Goal: Transaction & Acquisition: Purchase product/service

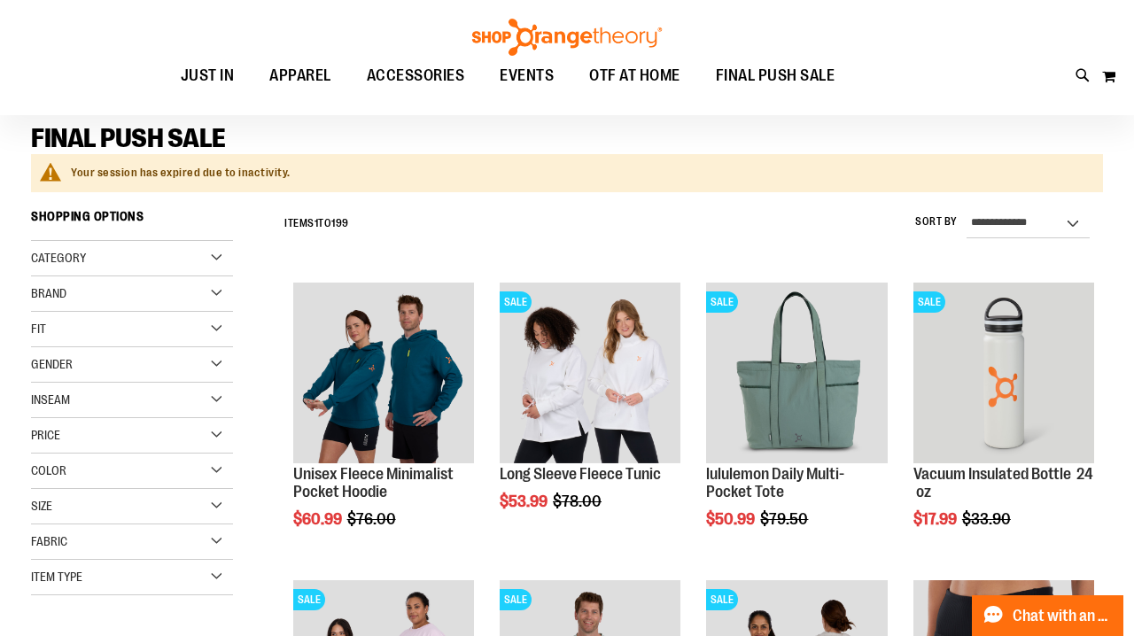
scroll to position [153, 0]
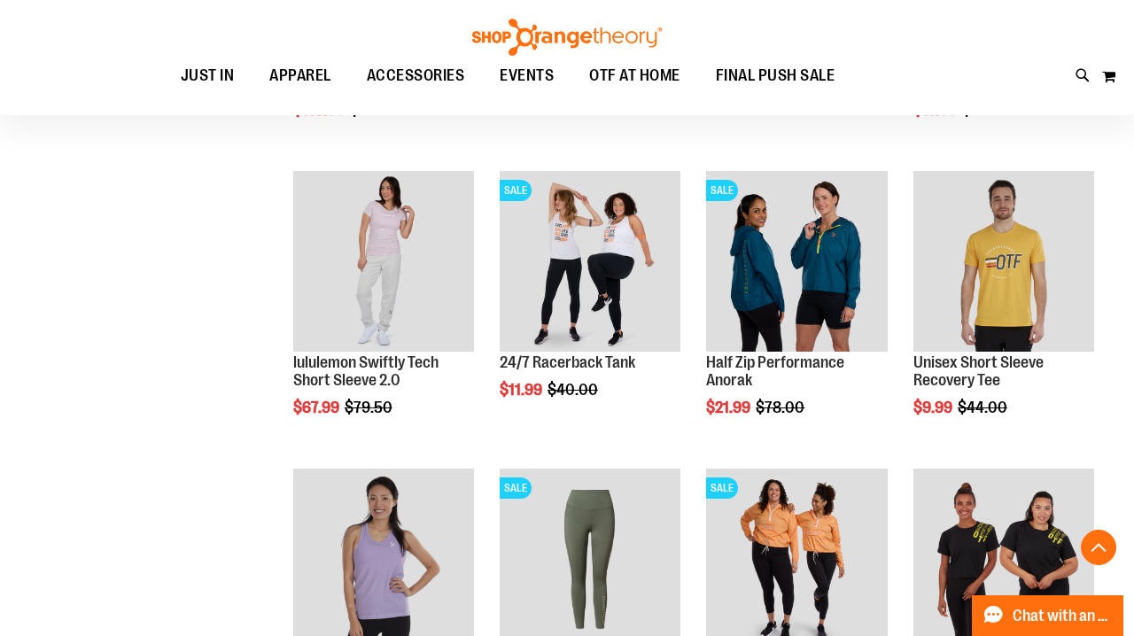
scroll to position [825, 0]
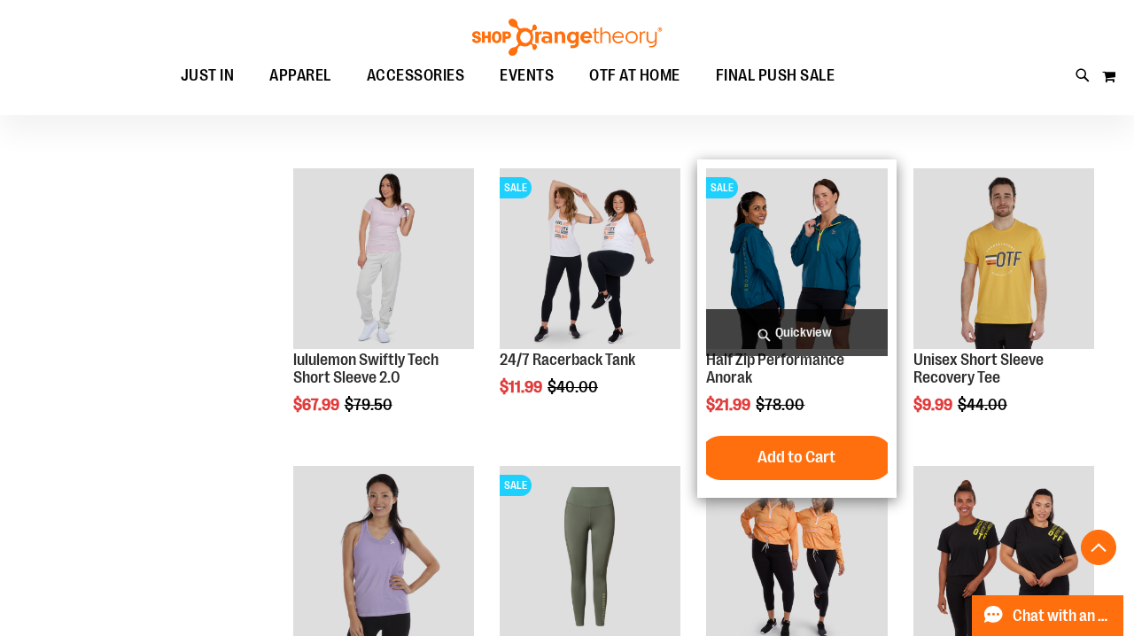
click at [772, 290] on img "product" at bounding box center [796, 258] width 181 height 181
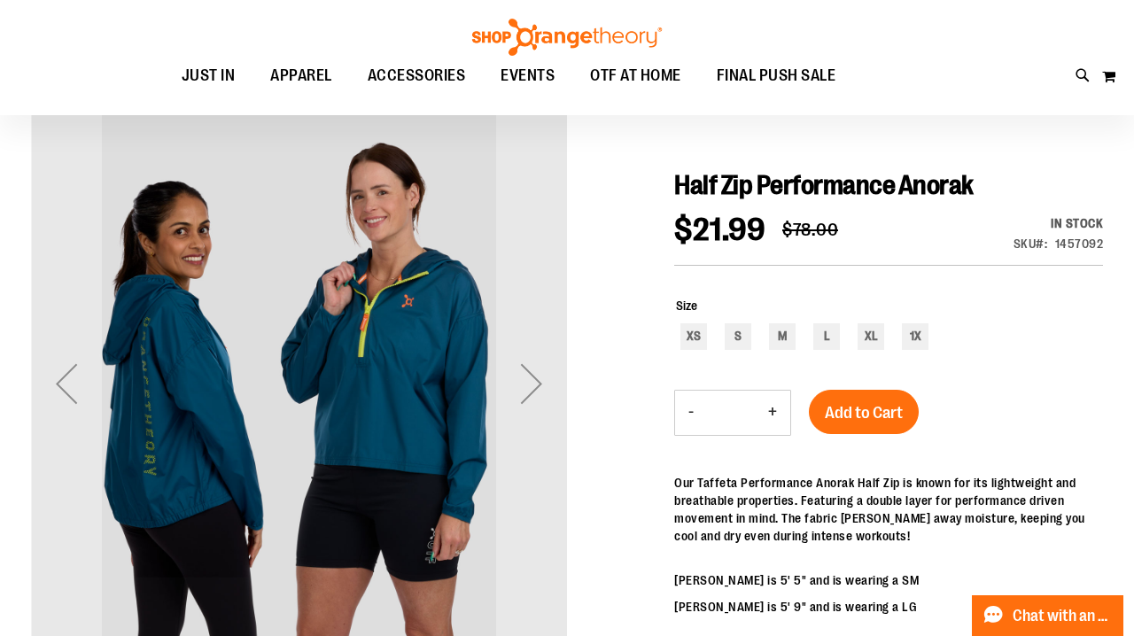
scroll to position [154, 0]
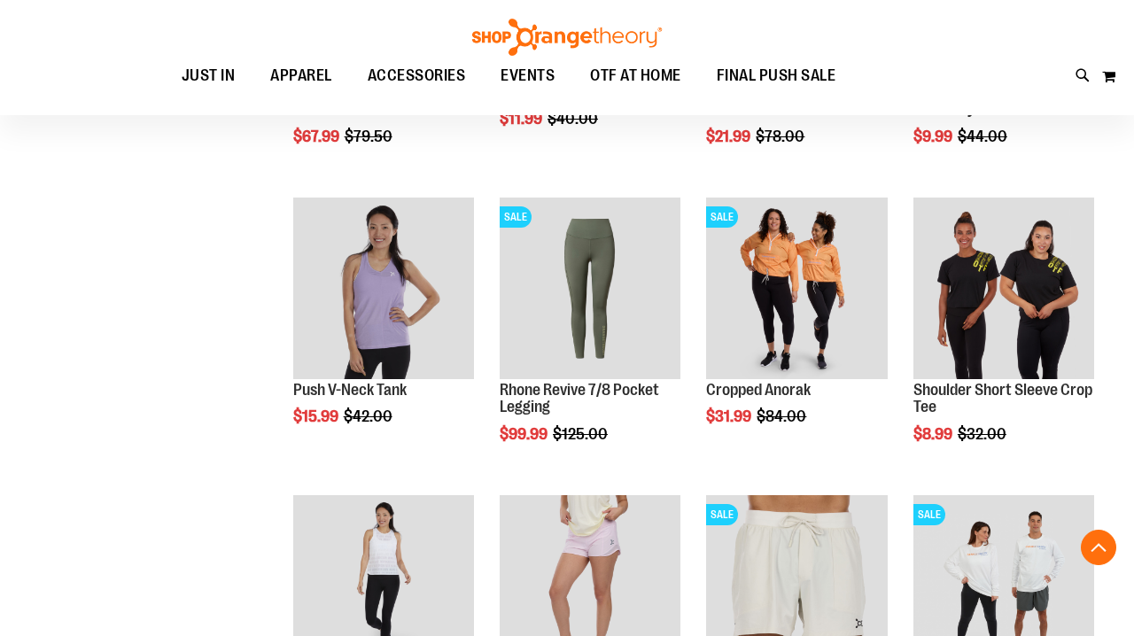
scroll to position [1060, 0]
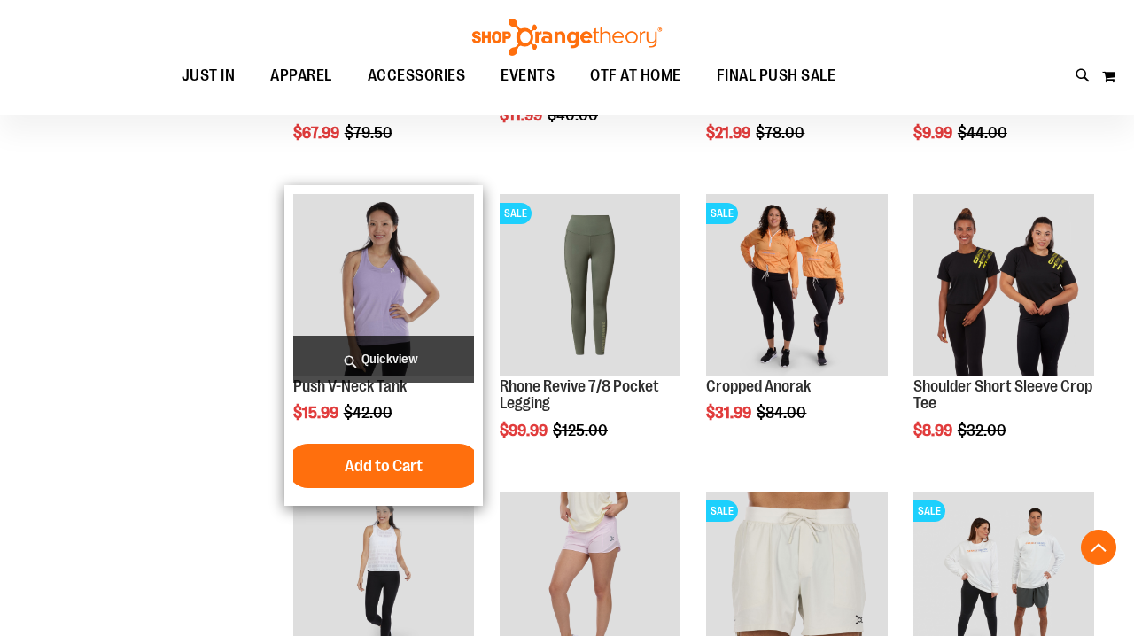
click at [399, 277] on img "product" at bounding box center [383, 284] width 181 height 181
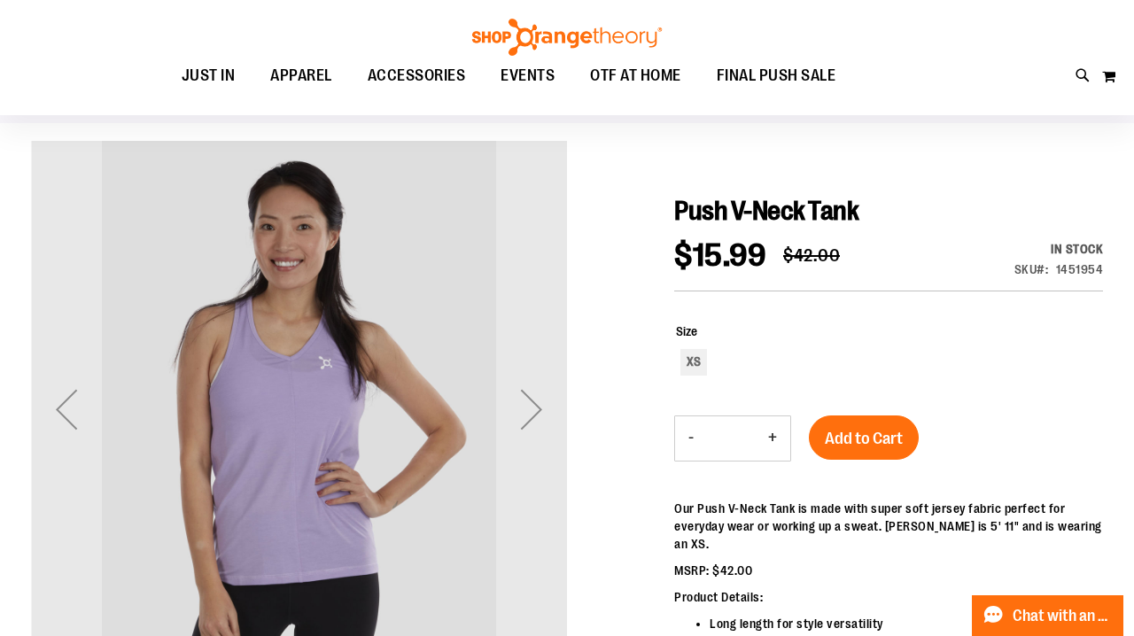
scroll to position [216, 0]
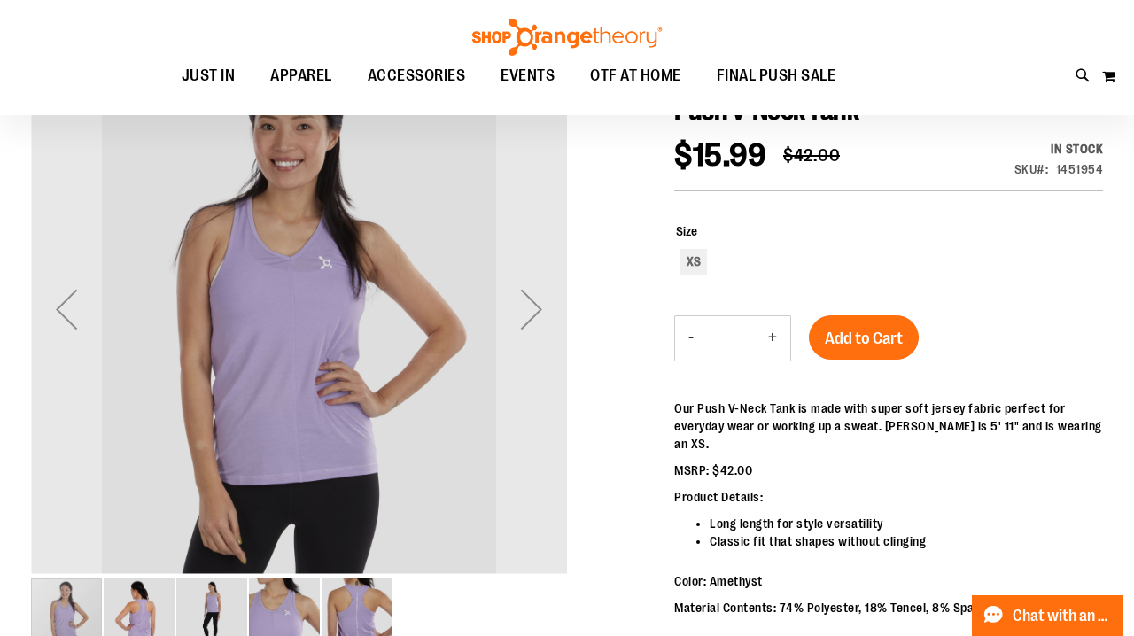
click at [369, 603] on img "image 5 of 5" at bounding box center [357, 614] width 71 height 71
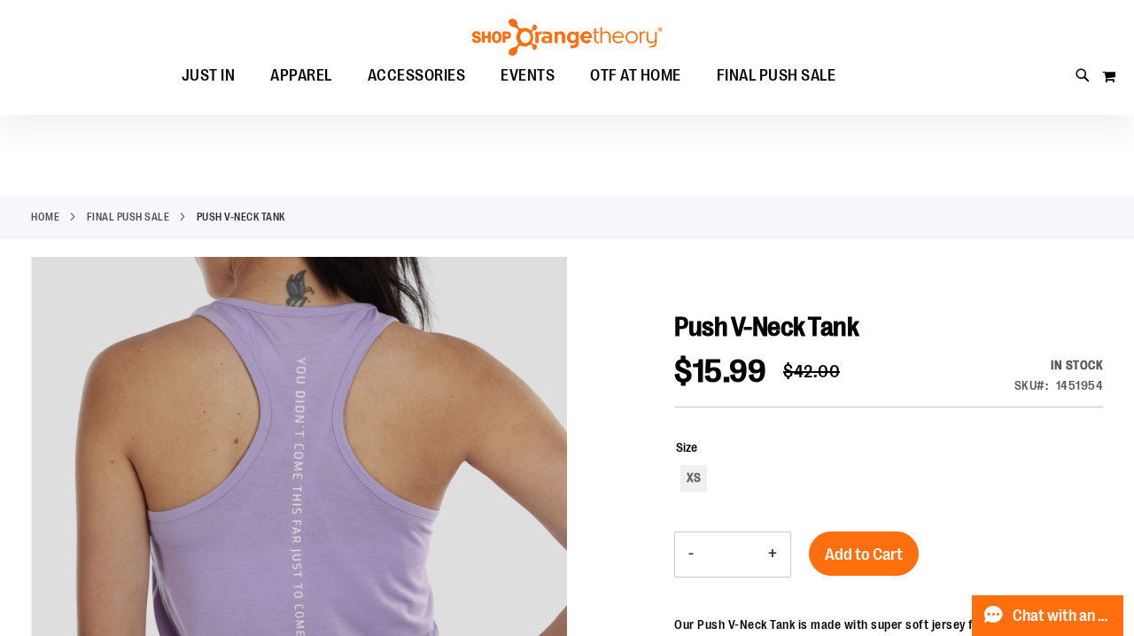
scroll to position [0, 0]
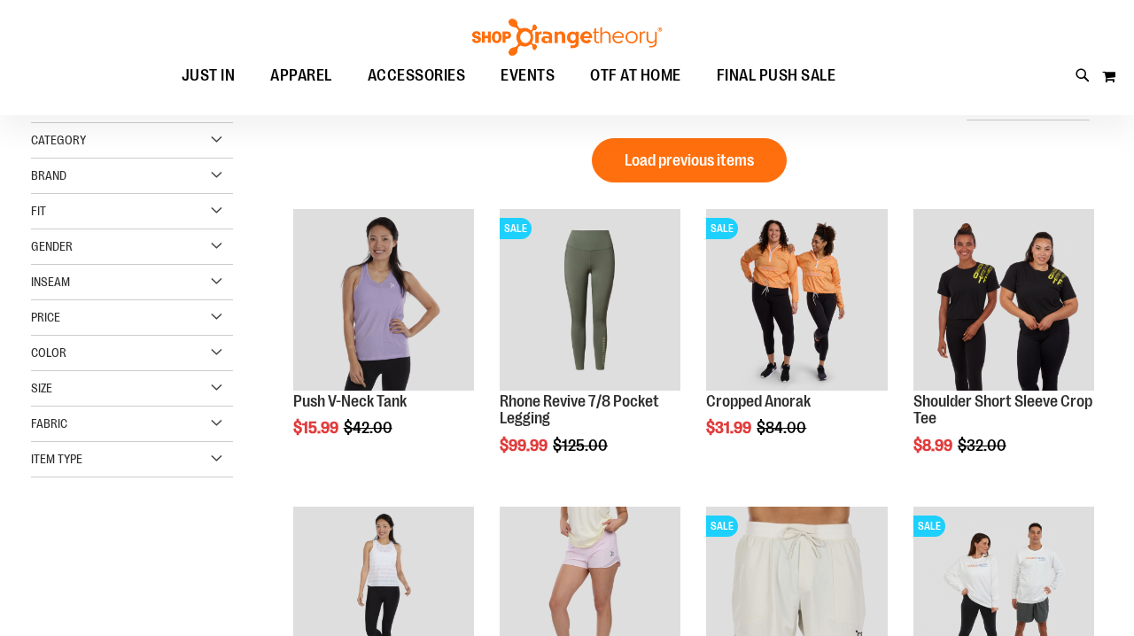
scroll to position [16, 0]
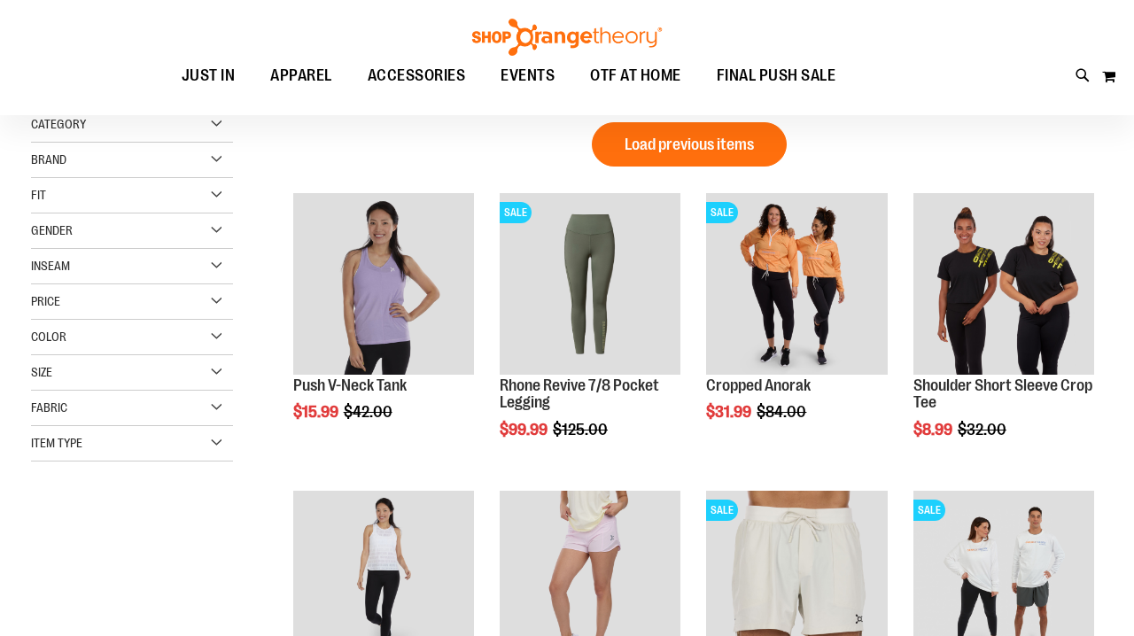
click at [215, 366] on div "Size" at bounding box center [132, 372] width 202 height 35
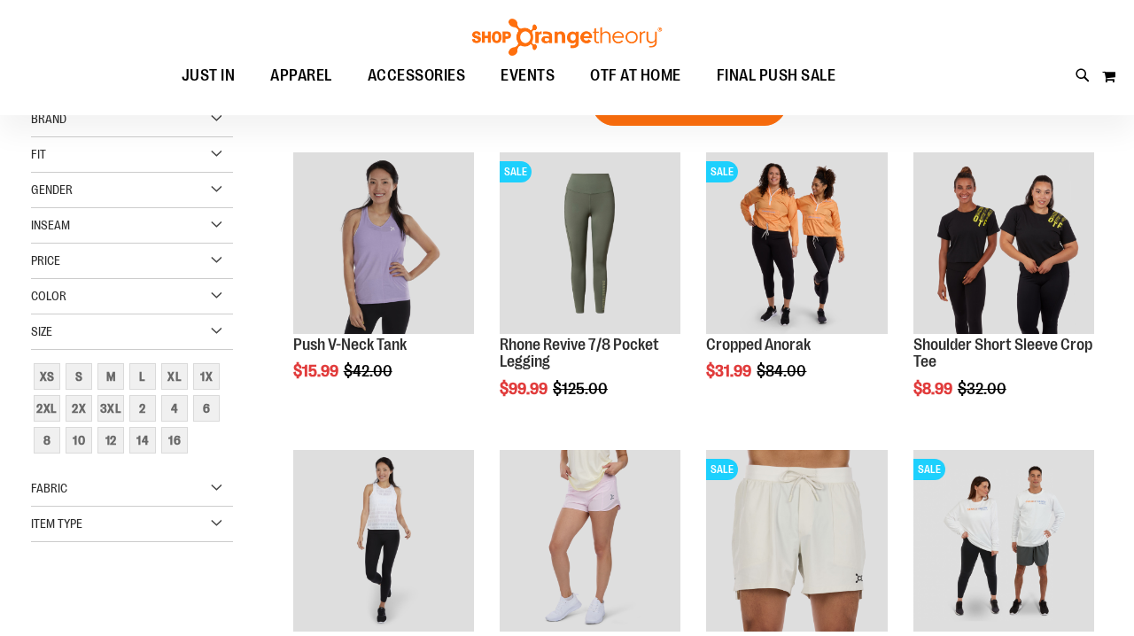
scroll to position [60, 0]
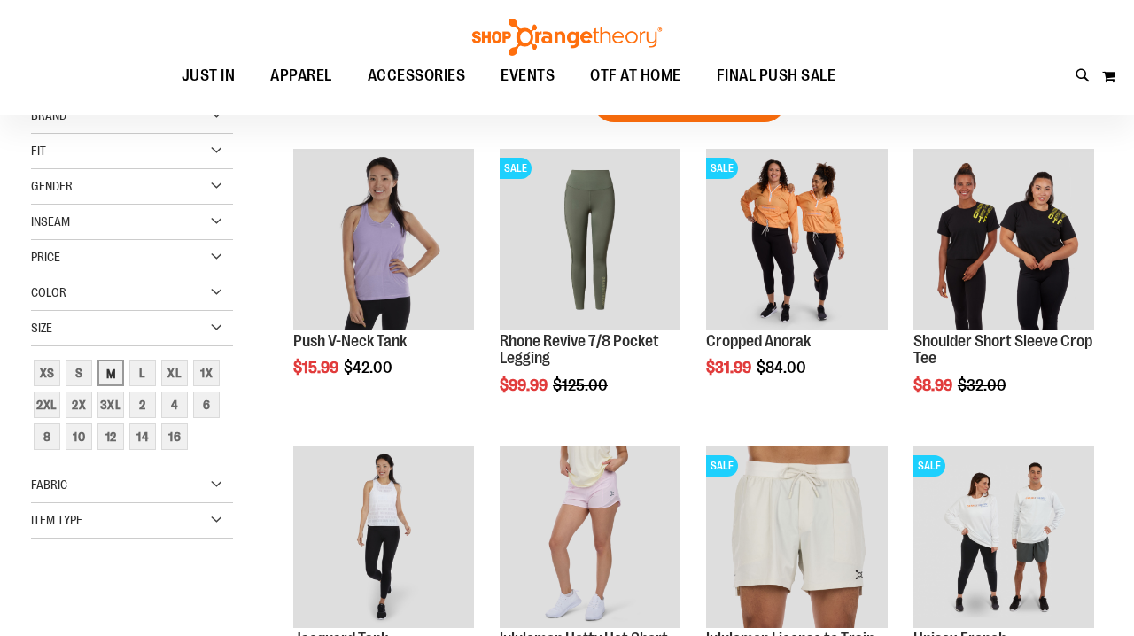
click at [113, 373] on div "M" at bounding box center [110, 373] width 27 height 27
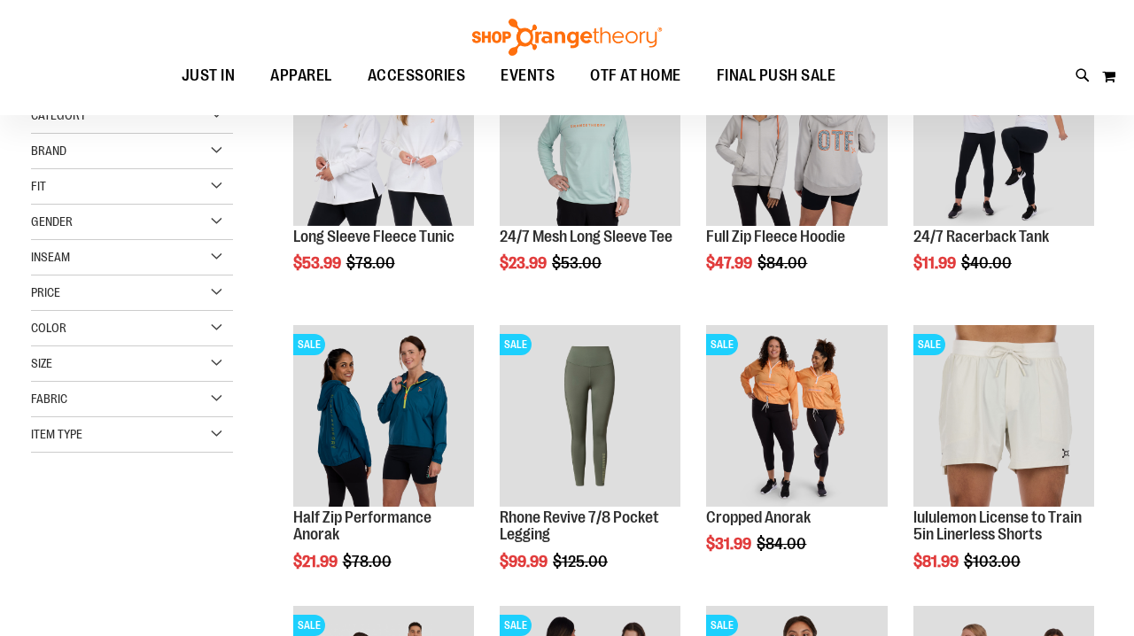
scroll to position [84, 0]
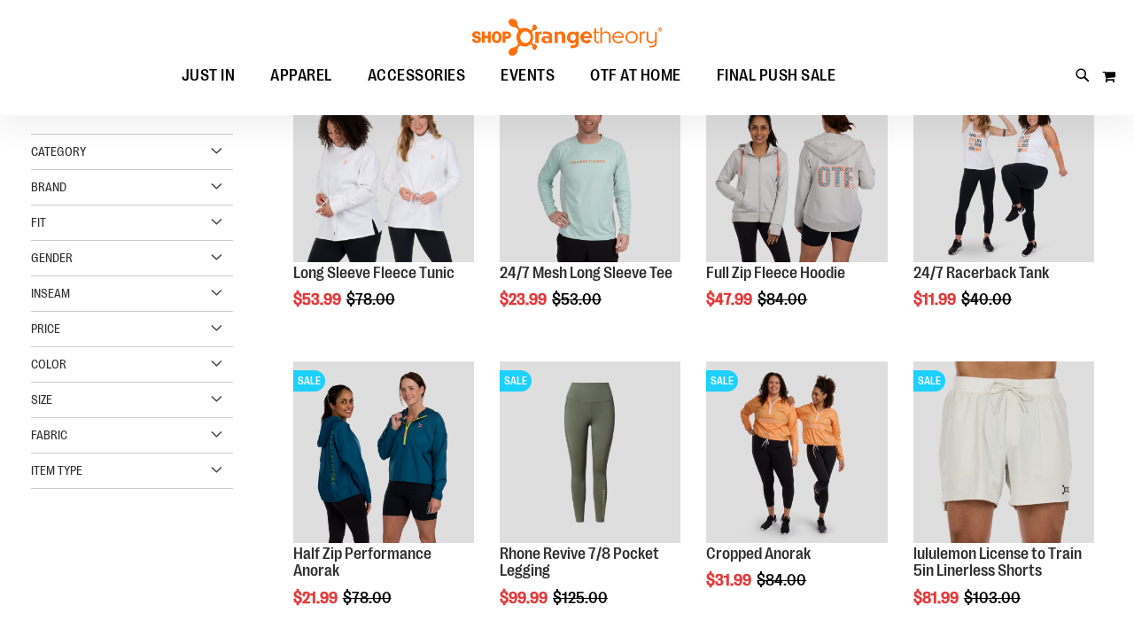
click at [225, 400] on div "Size" at bounding box center [132, 400] width 202 height 35
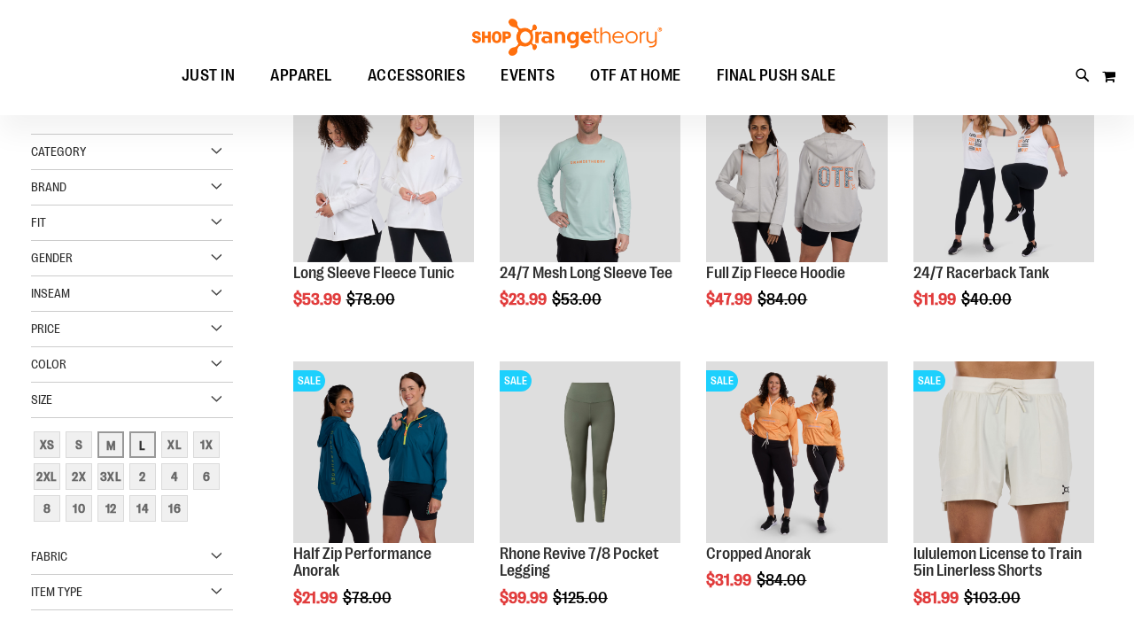
click at [146, 447] on div "L" at bounding box center [142, 444] width 27 height 27
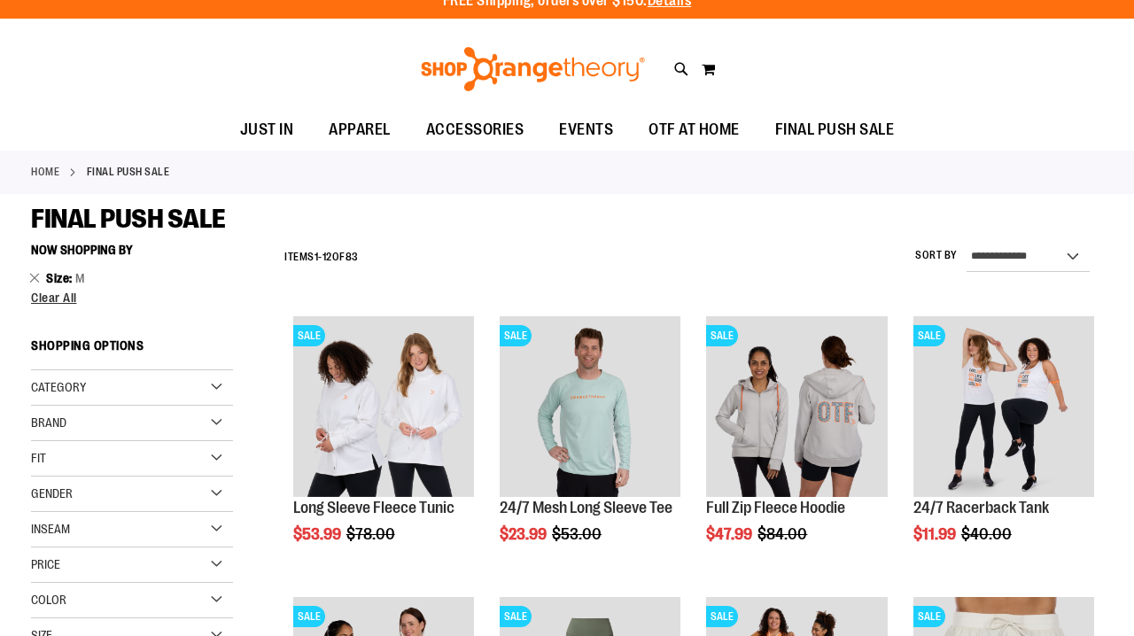
scroll to position [0, 0]
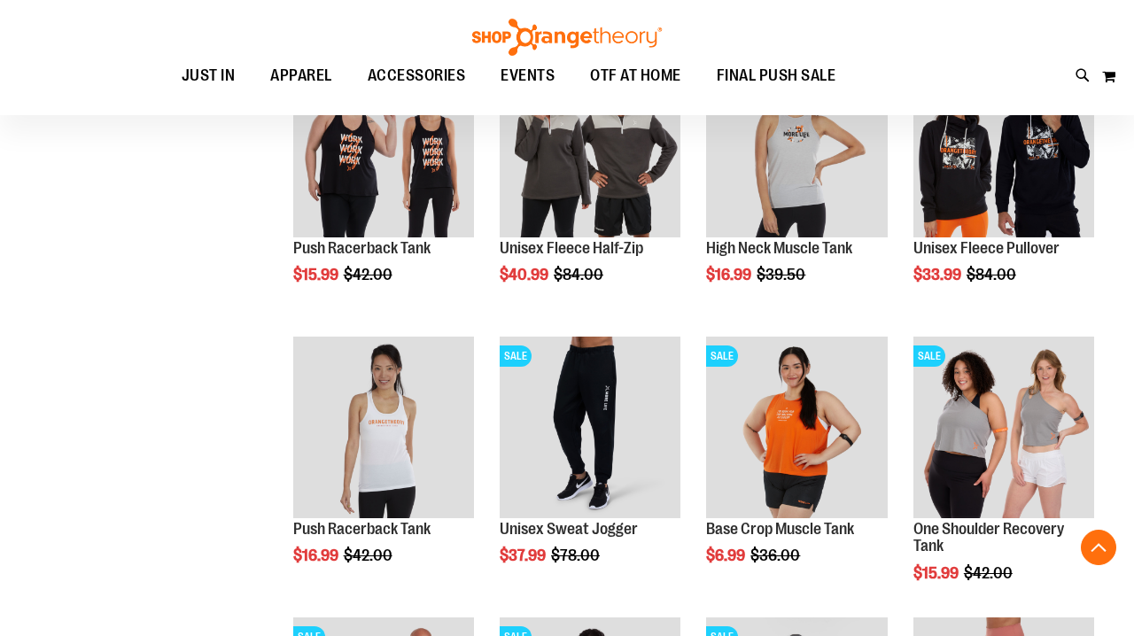
scroll to position [955, 0]
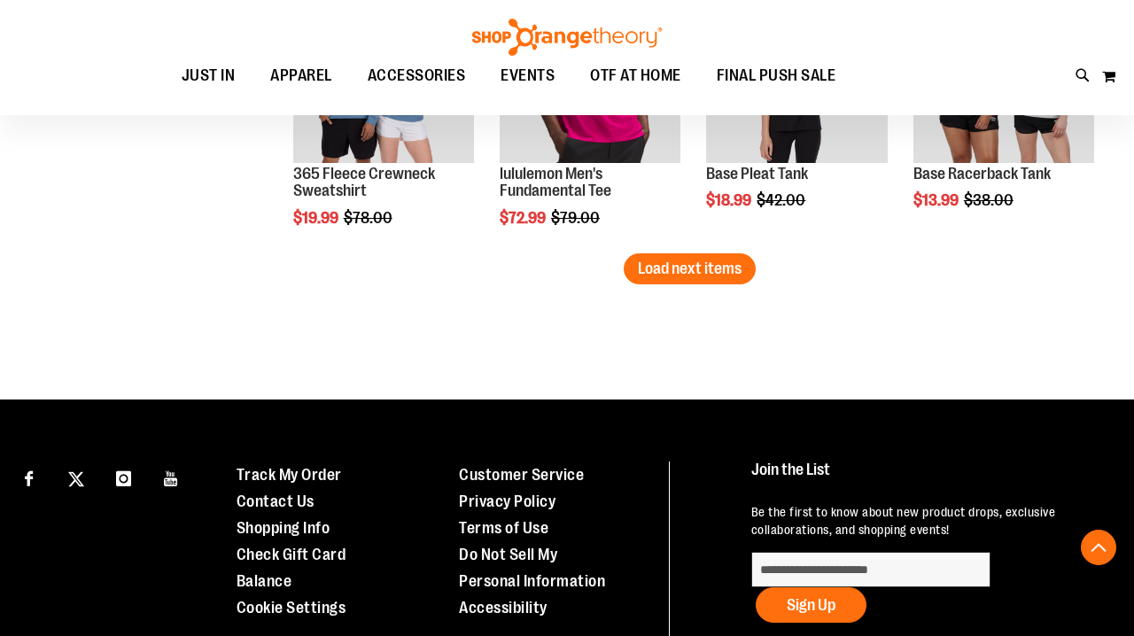
scroll to position [2433, 0]
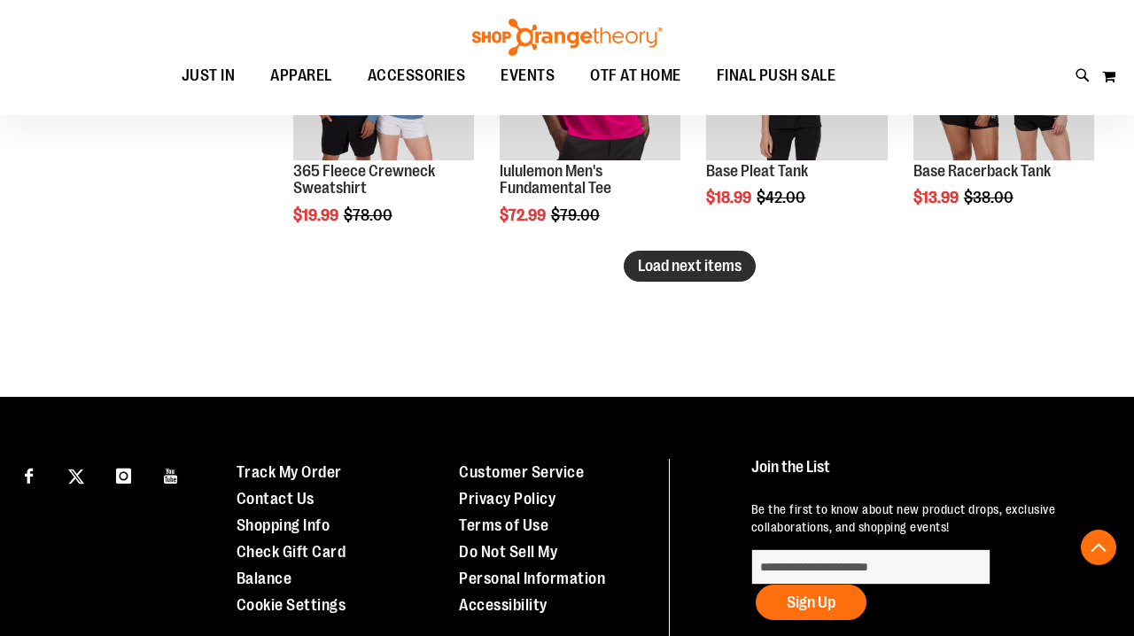
click at [698, 272] on span "Load next items" at bounding box center [690, 266] width 104 height 18
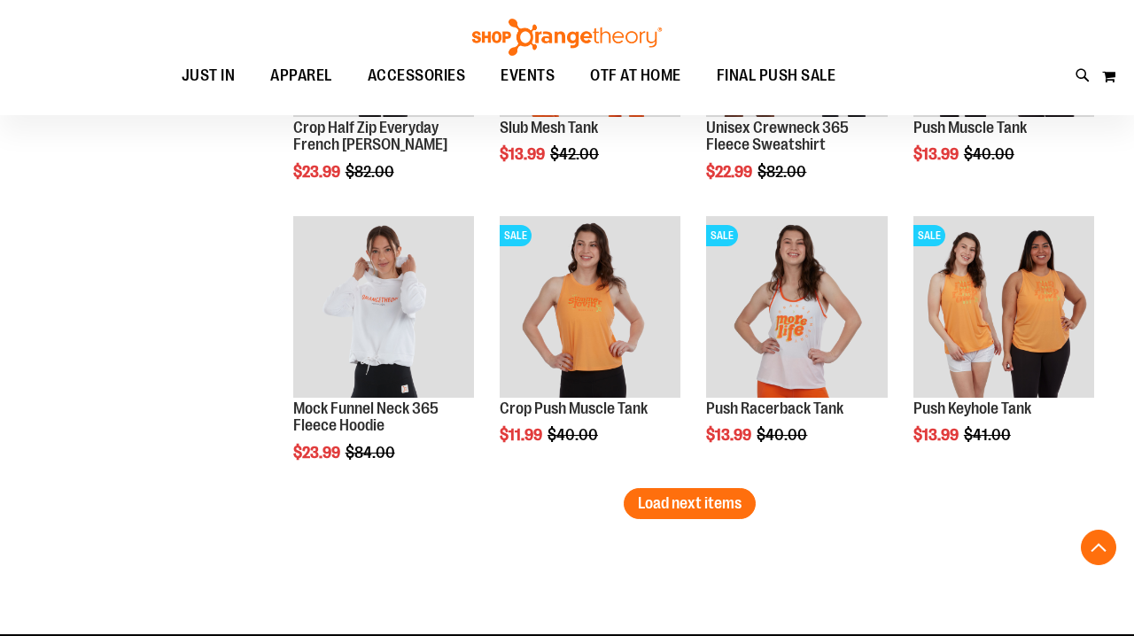
scroll to position [3060, 0]
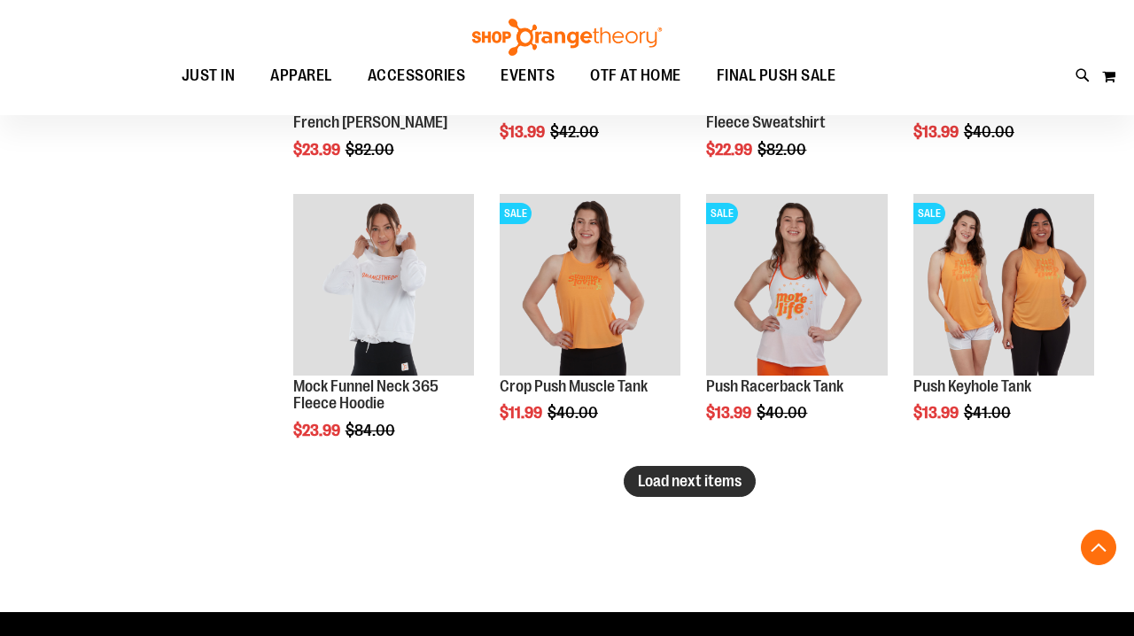
click at [730, 486] on span "Load next items" at bounding box center [690, 481] width 104 height 18
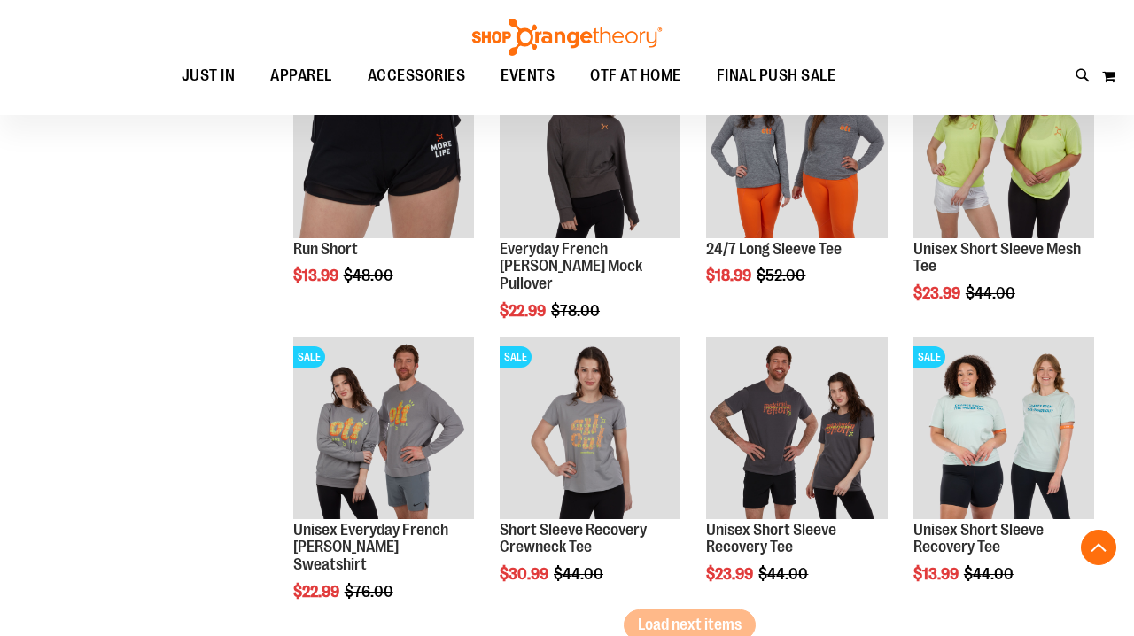
scroll to position [3879, 0]
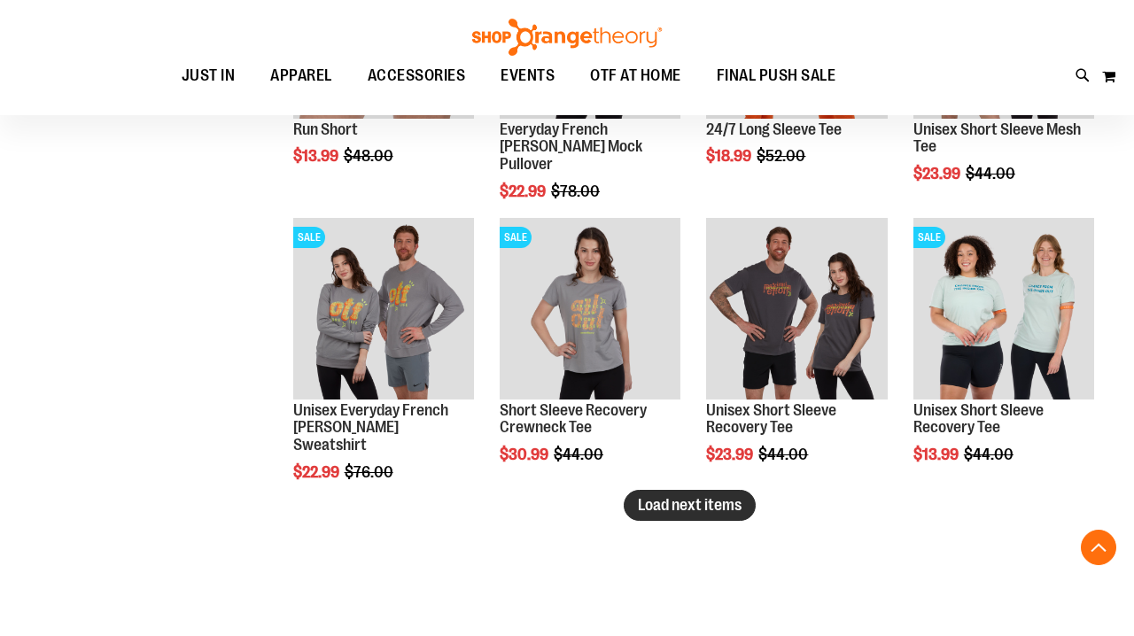
click at [721, 512] on span "Load next items" at bounding box center [690, 505] width 104 height 18
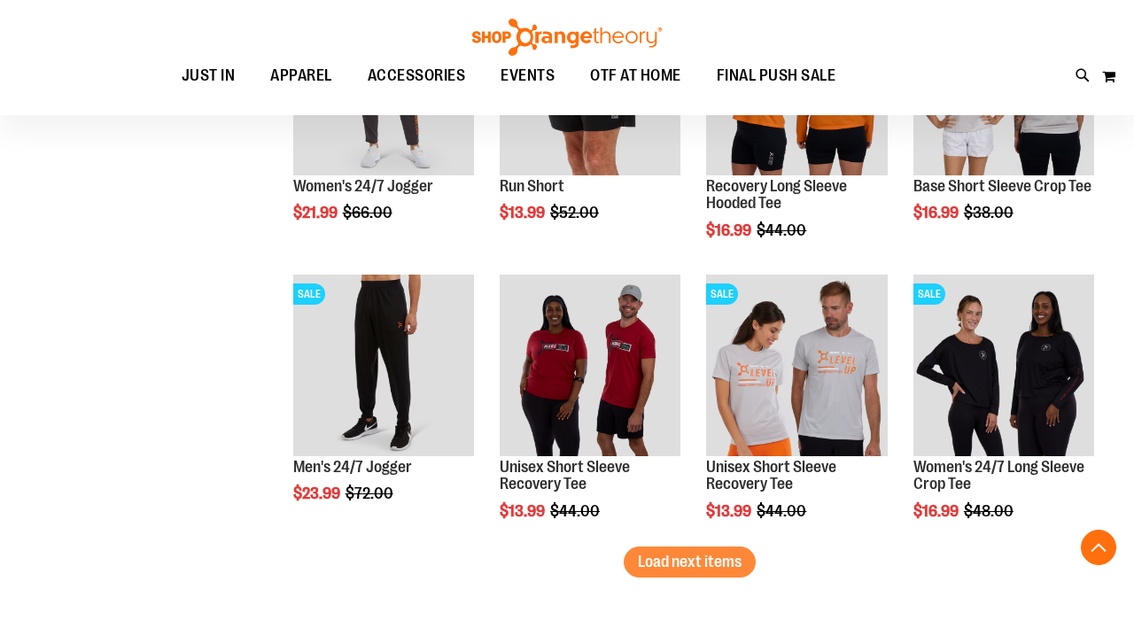
scroll to position [4707, 0]
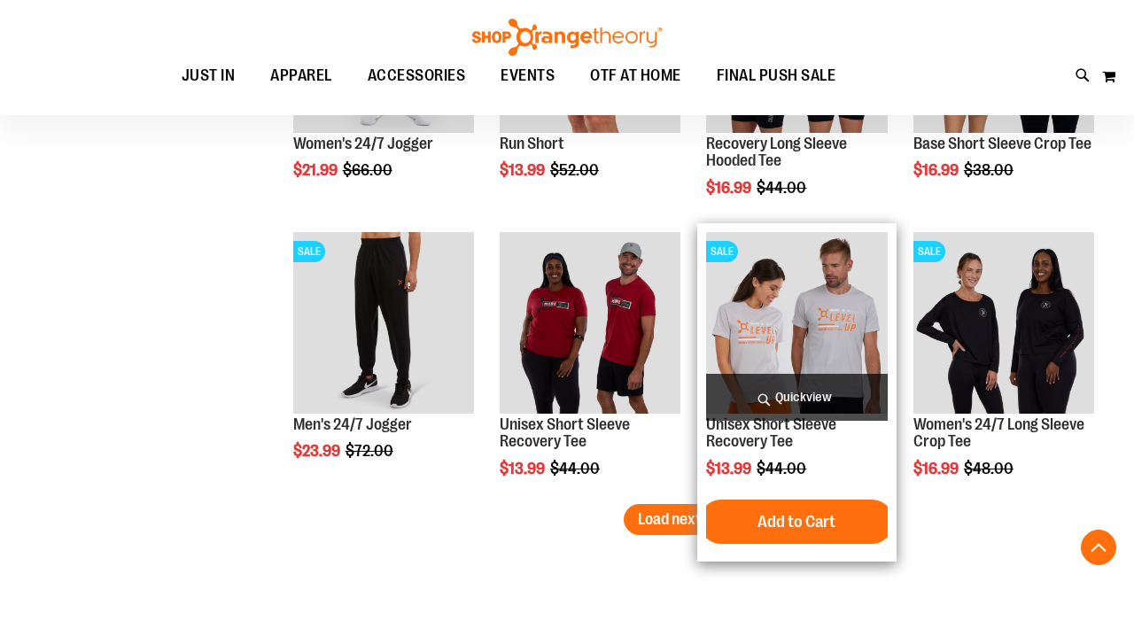
click at [825, 299] on img "product" at bounding box center [796, 322] width 181 height 181
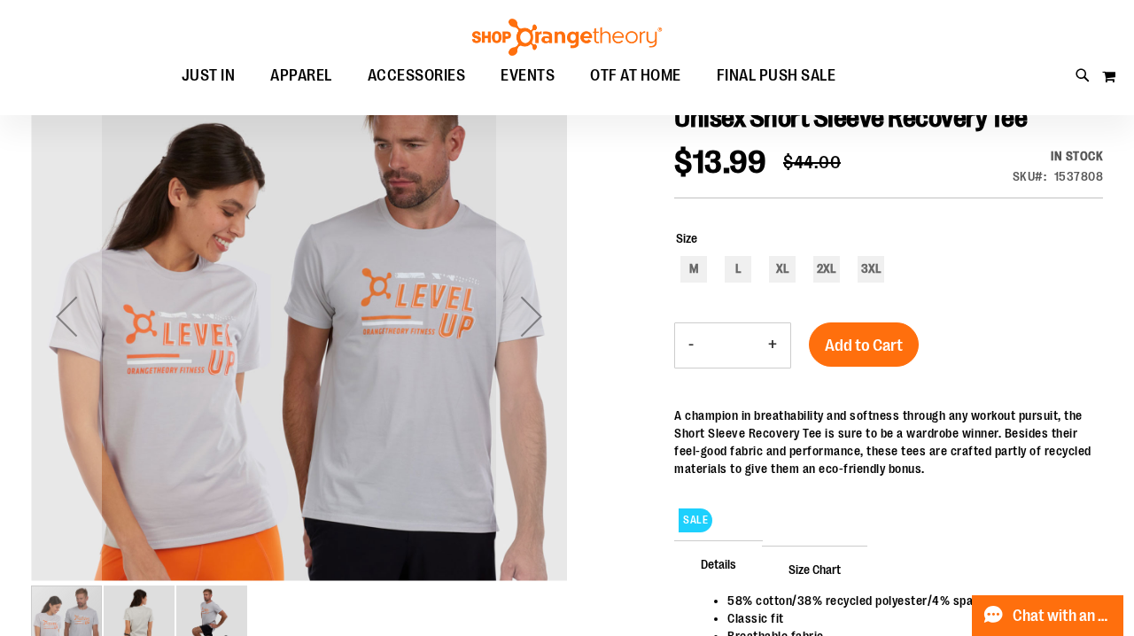
scroll to position [237, 0]
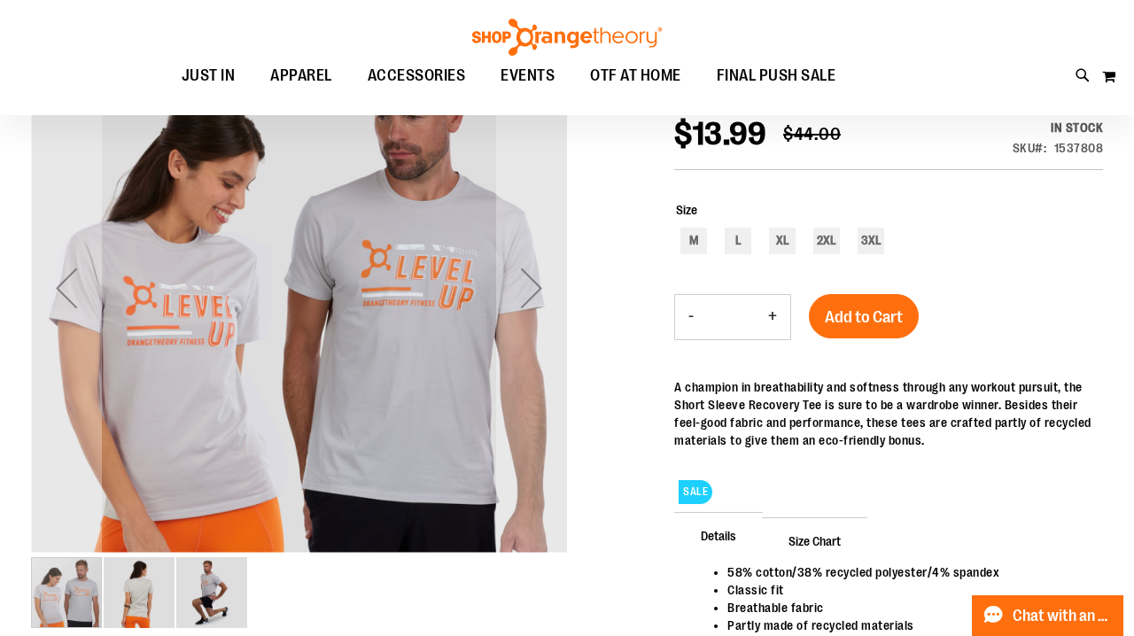
click at [143, 595] on img "image 2 of 3" at bounding box center [139, 592] width 71 height 71
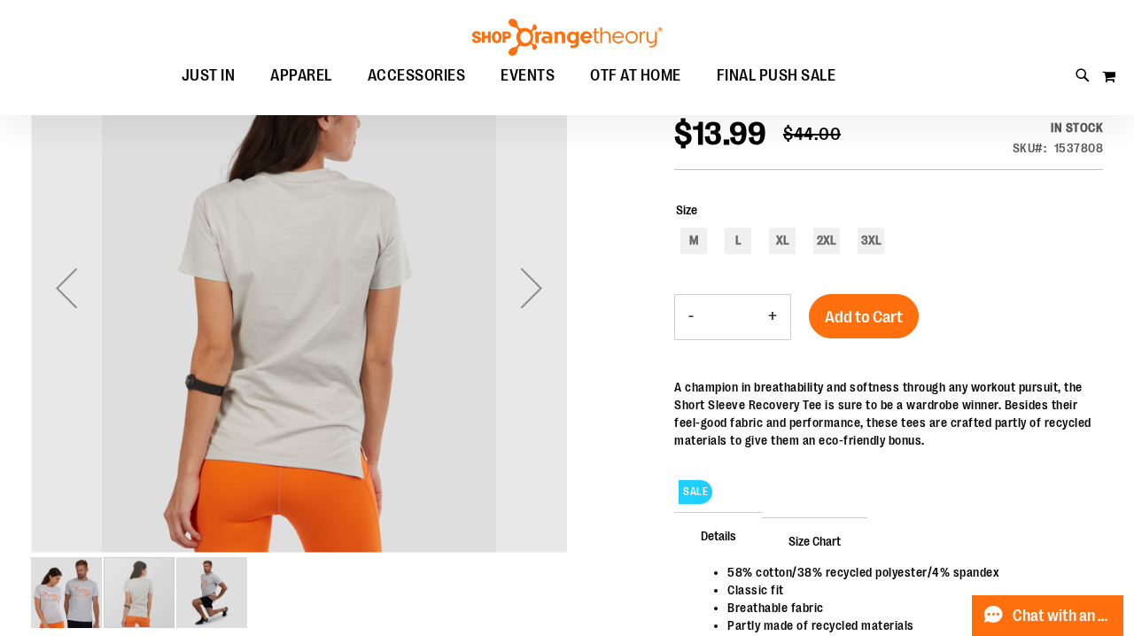
click at [210, 595] on img "image 3 of 3" at bounding box center [211, 592] width 71 height 71
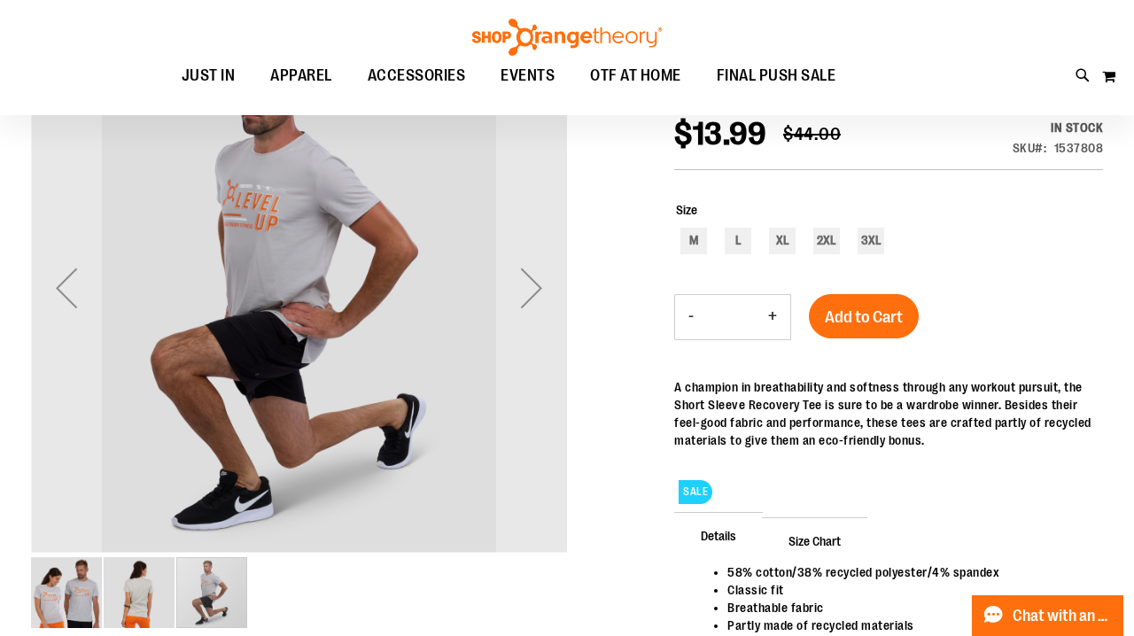
click at [50, 596] on img "image 1 of 3" at bounding box center [66, 592] width 71 height 71
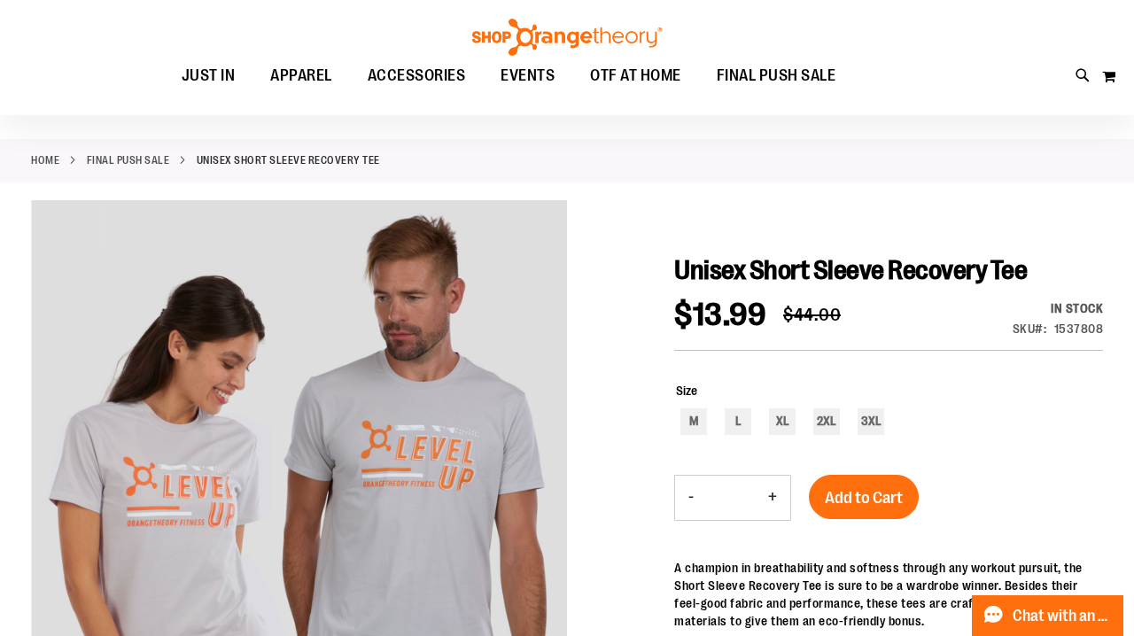
scroll to position [4, 0]
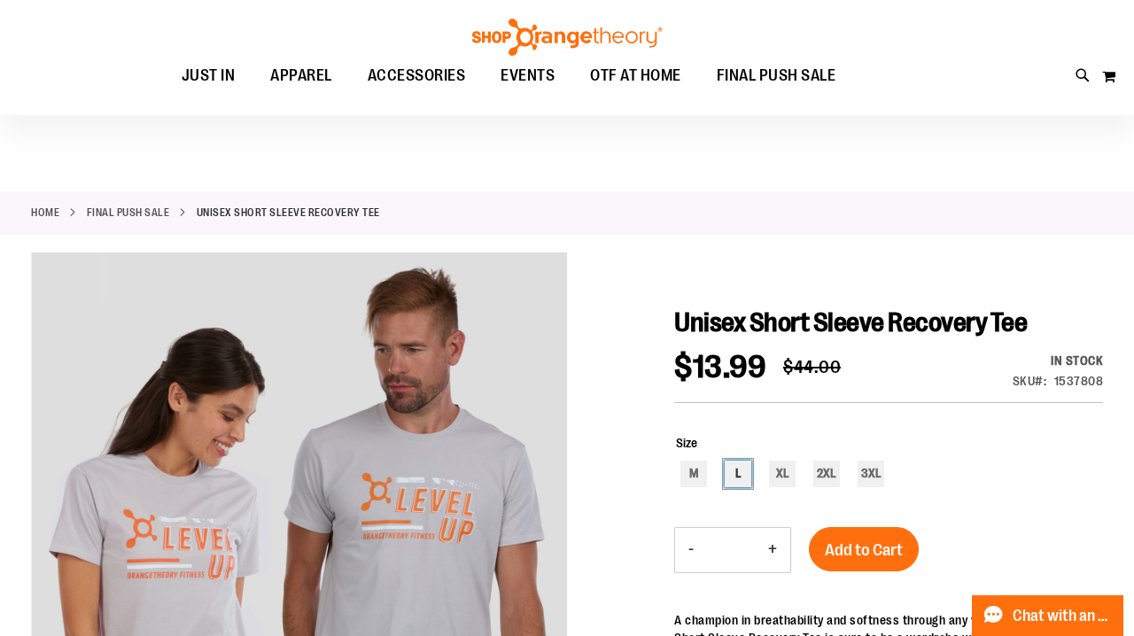
click at [737, 480] on div "L" at bounding box center [738, 474] width 27 height 27
type input "***"
click at [872, 555] on span "Add to Cart" at bounding box center [864, 549] width 78 height 19
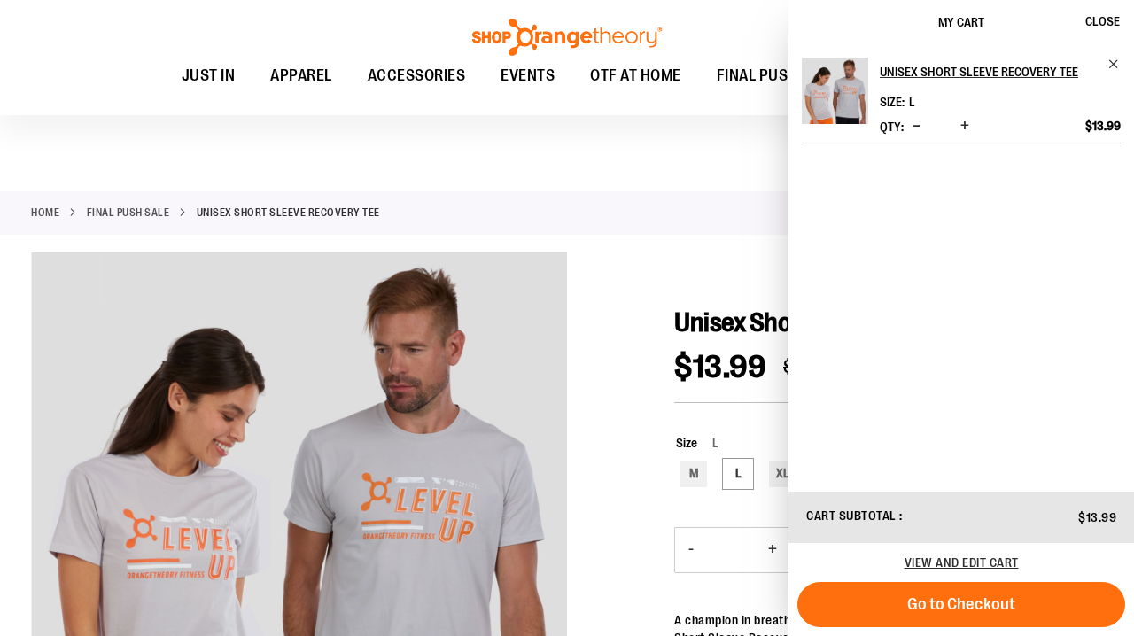
click at [649, 165] on div at bounding box center [567, 94] width 1134 height 196
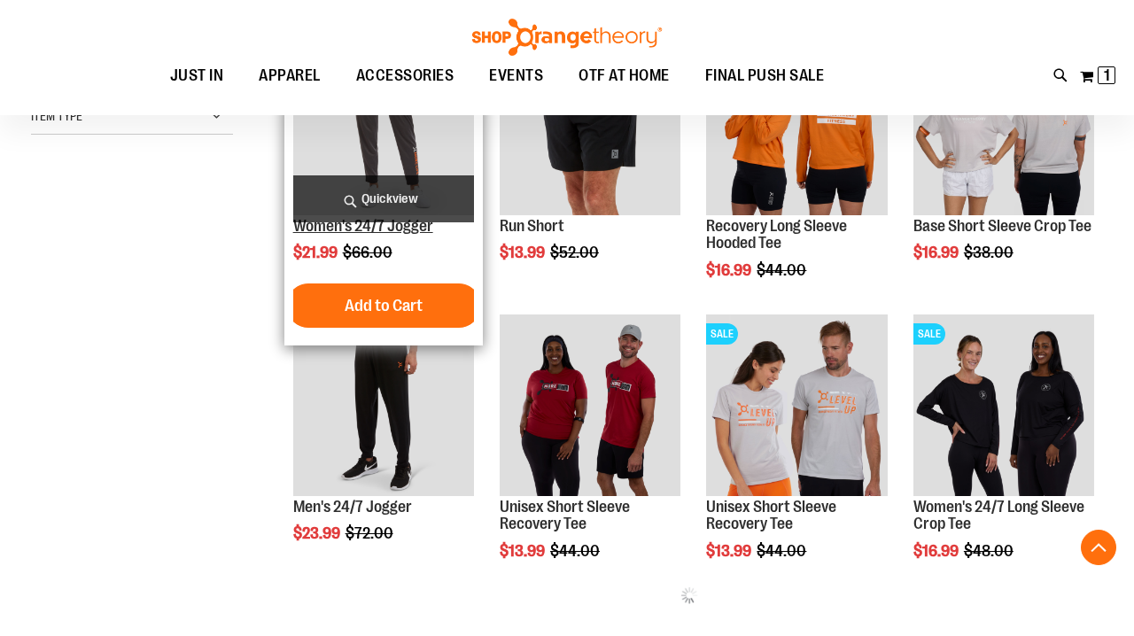
scroll to position [480, 0]
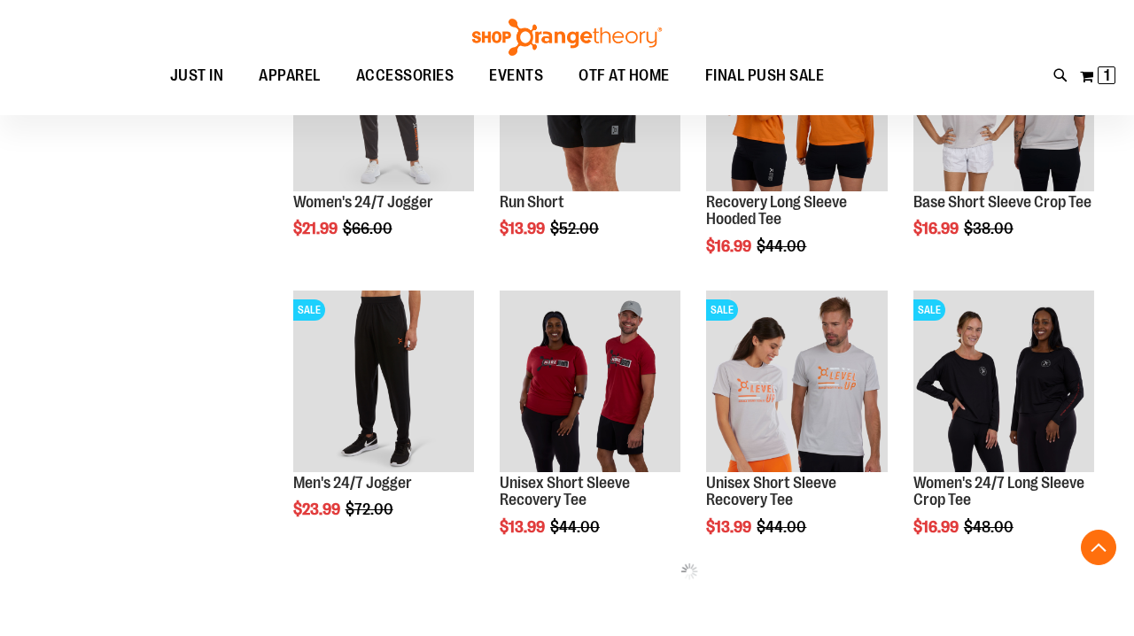
click at [123, 425] on div "**********" at bounding box center [567, 145] width 1072 height 1084
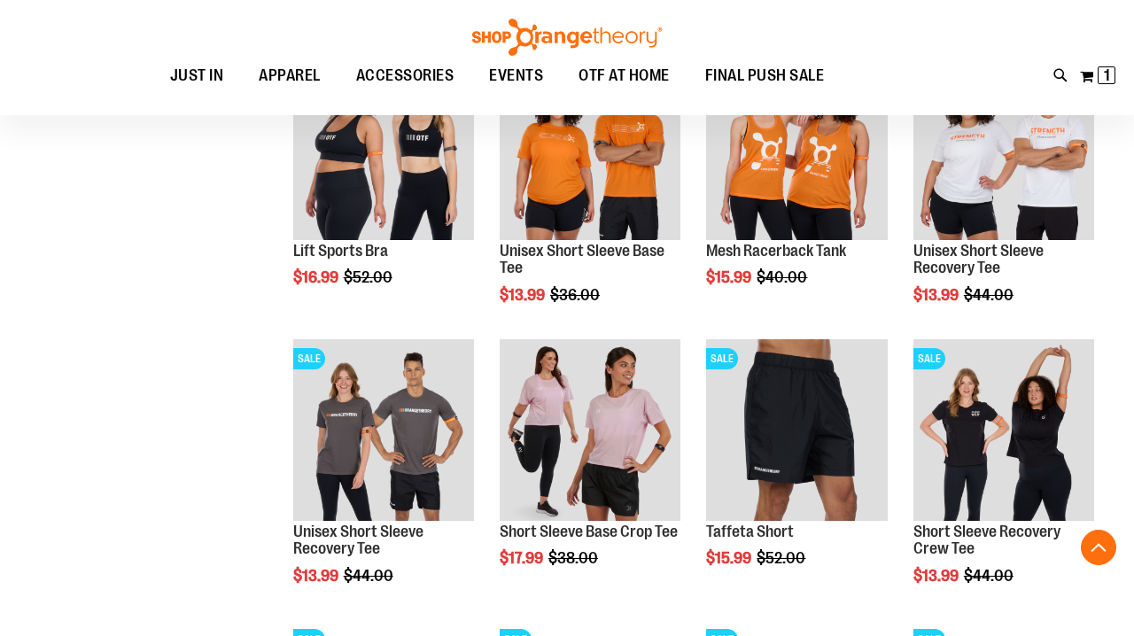
scroll to position [1044, 0]
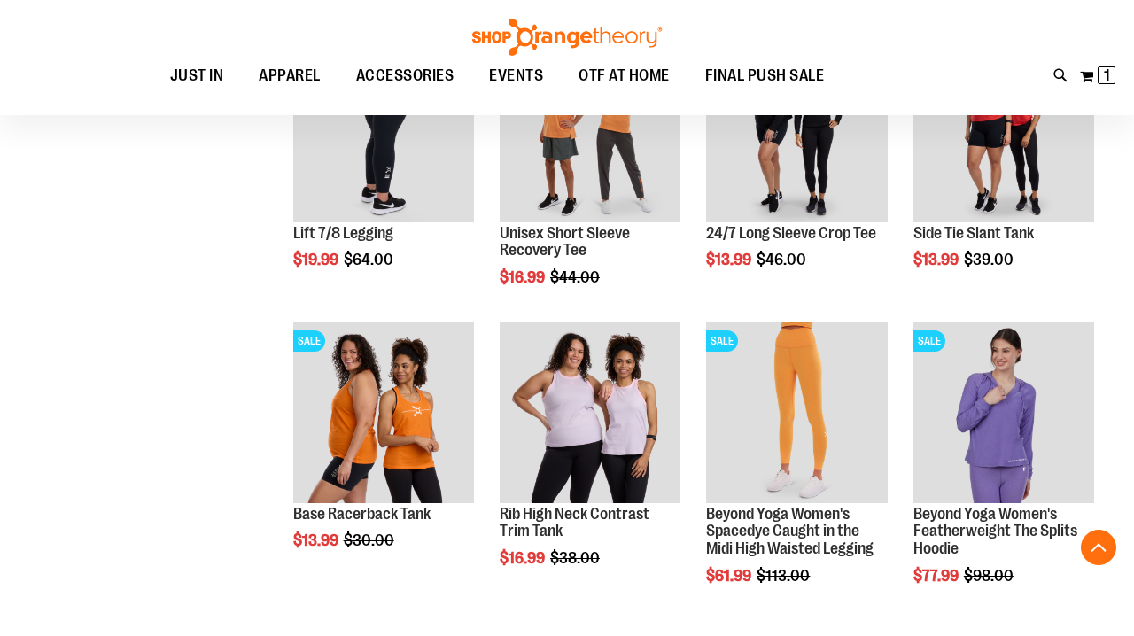
scroll to position [1594, 0]
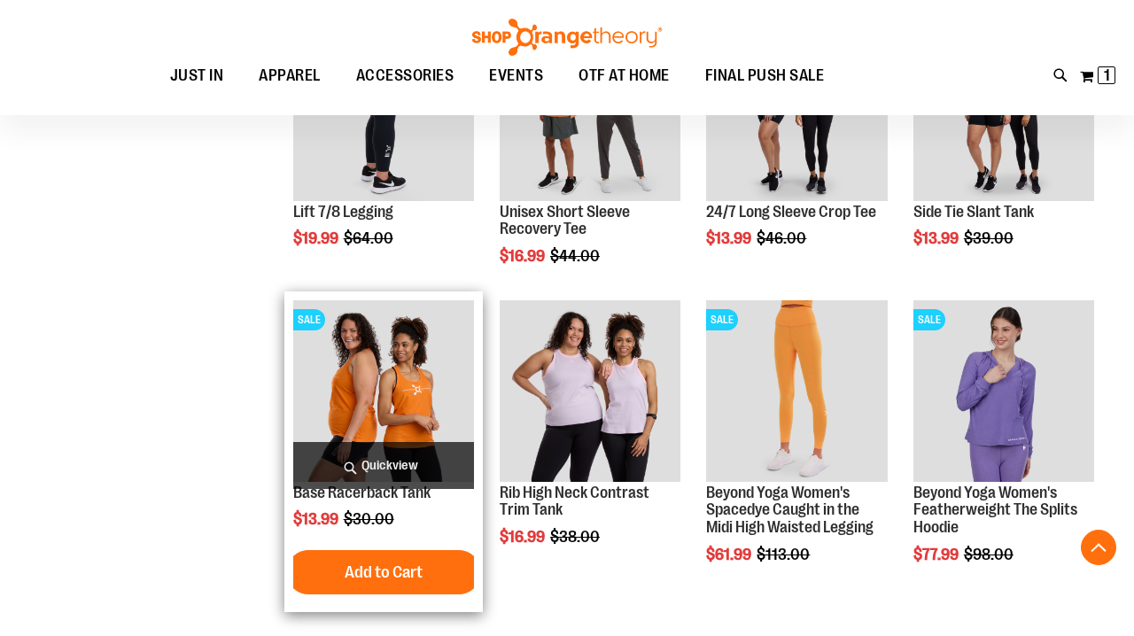
click at [399, 372] on img "product" at bounding box center [383, 390] width 181 height 181
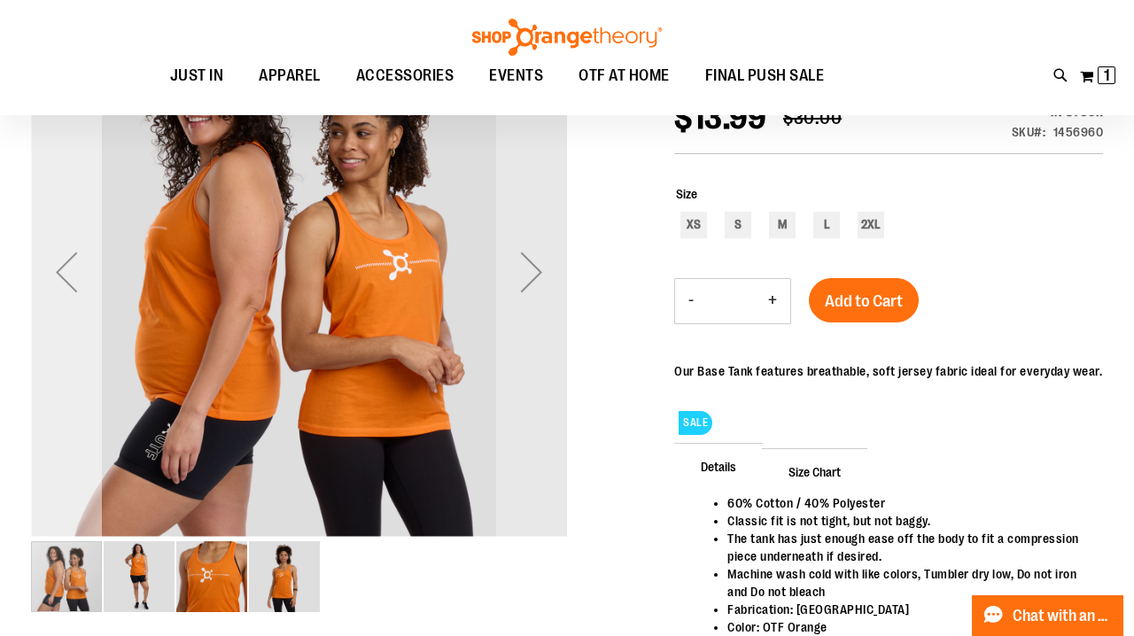
scroll to position [284, 0]
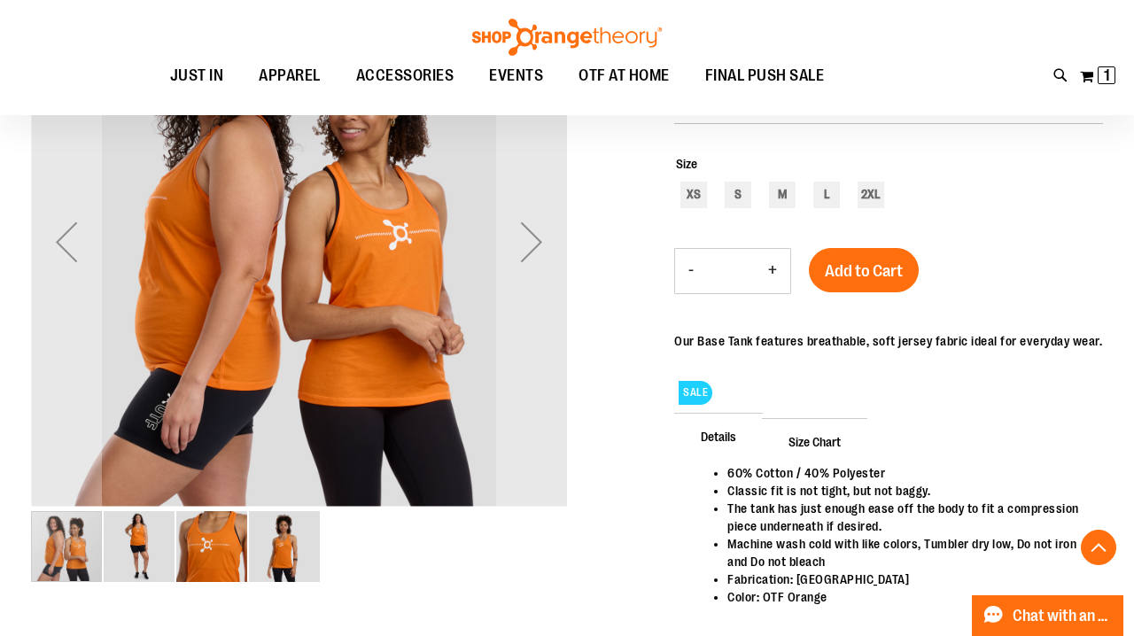
click at [280, 562] on img "image 4 of 4" at bounding box center [284, 546] width 71 height 71
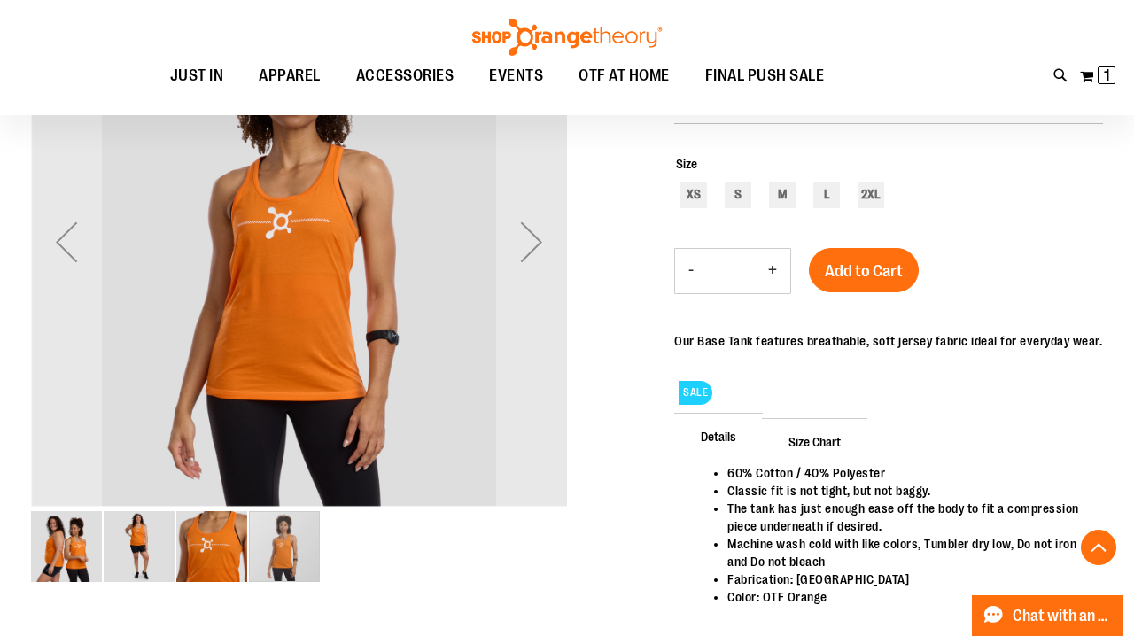
scroll to position [263, 0]
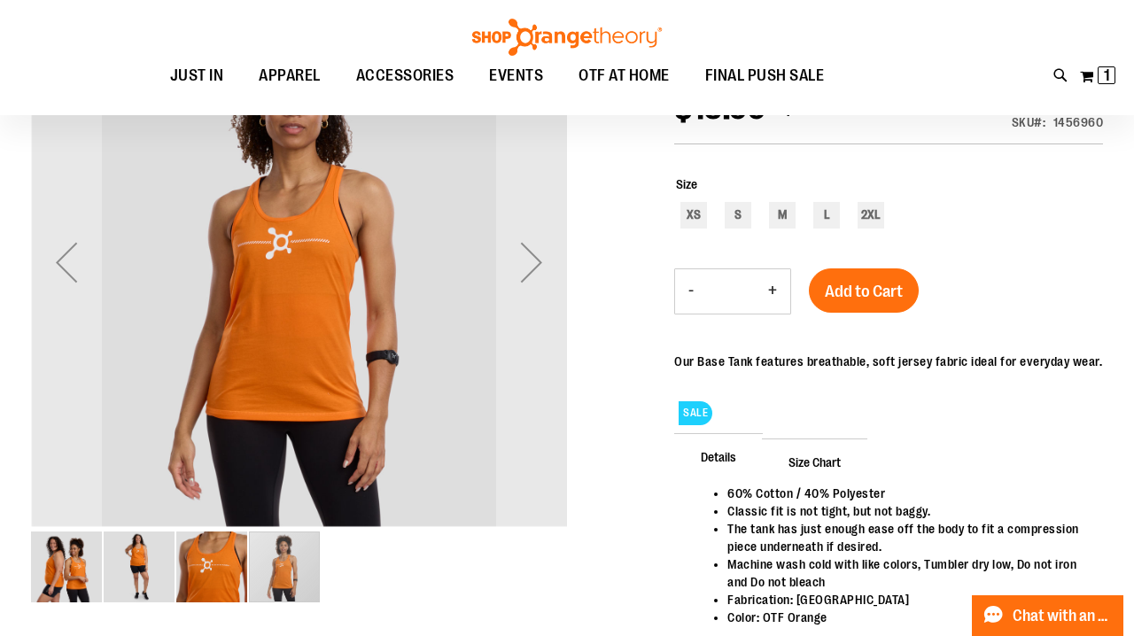
click at [139, 555] on img "image 2 of 4" at bounding box center [139, 567] width 71 height 71
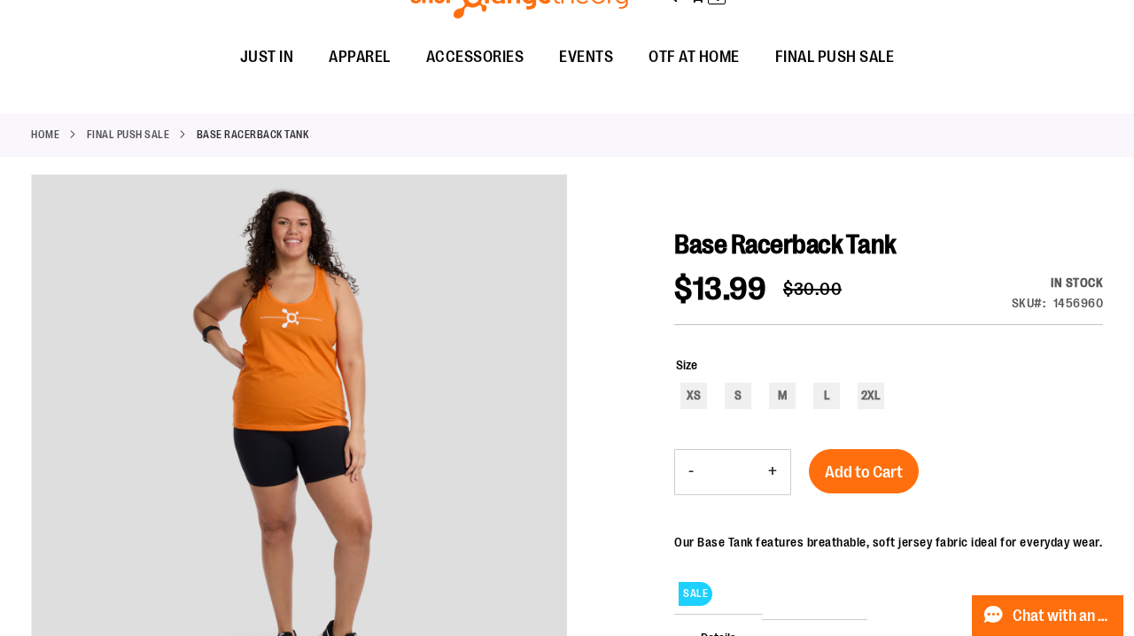
scroll to position [0, 0]
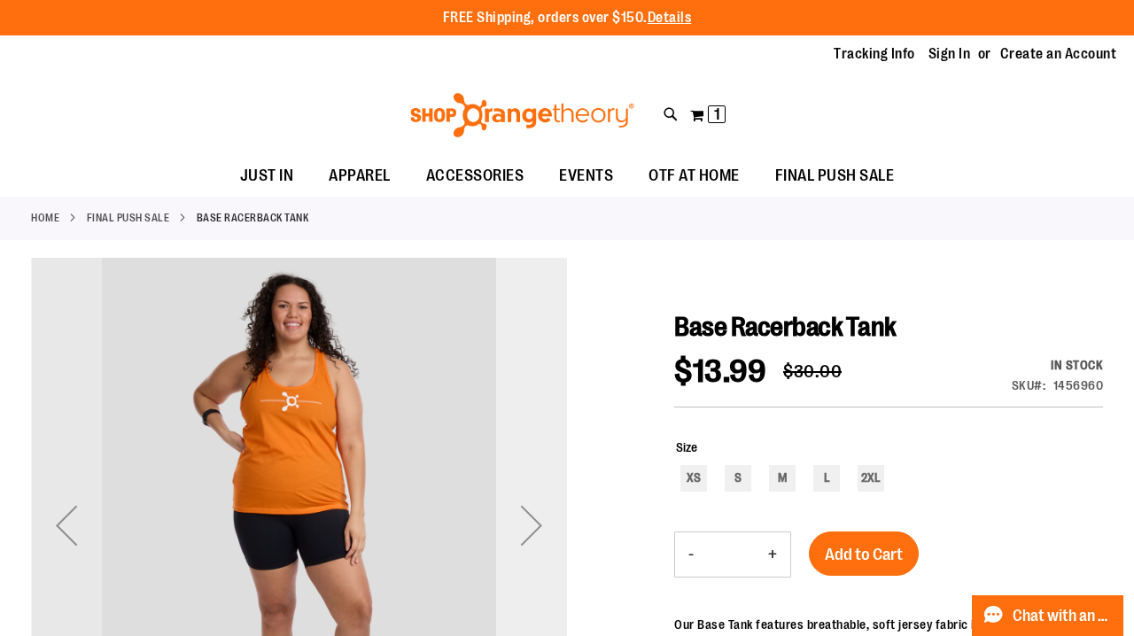
click at [537, 515] on div "Next" at bounding box center [531, 525] width 71 height 71
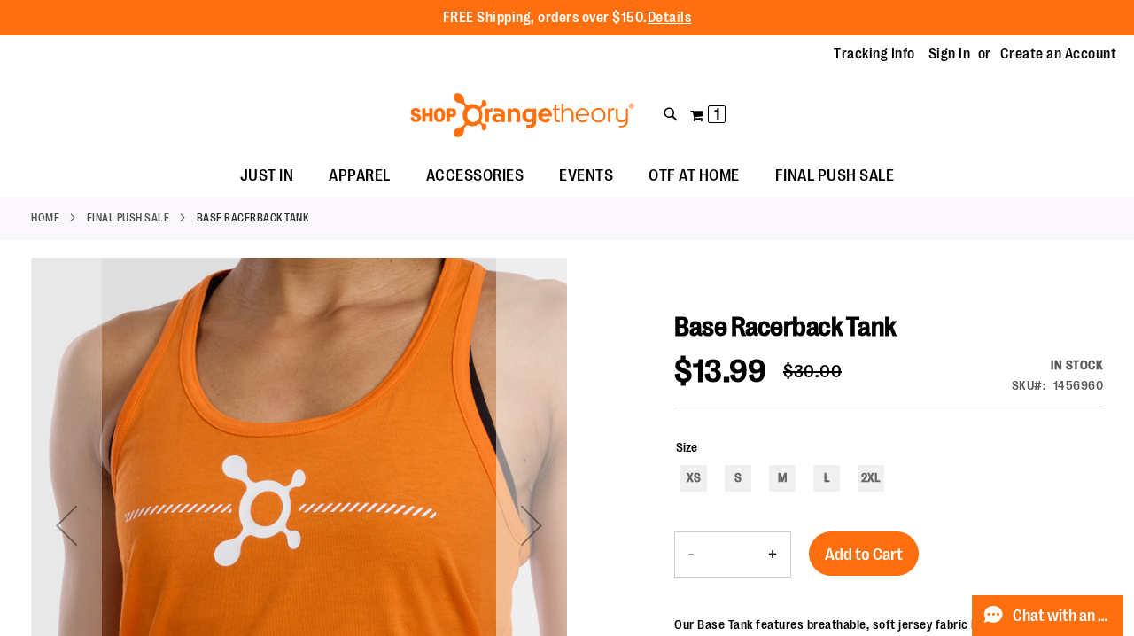
click at [537, 515] on div "Next" at bounding box center [531, 525] width 71 height 71
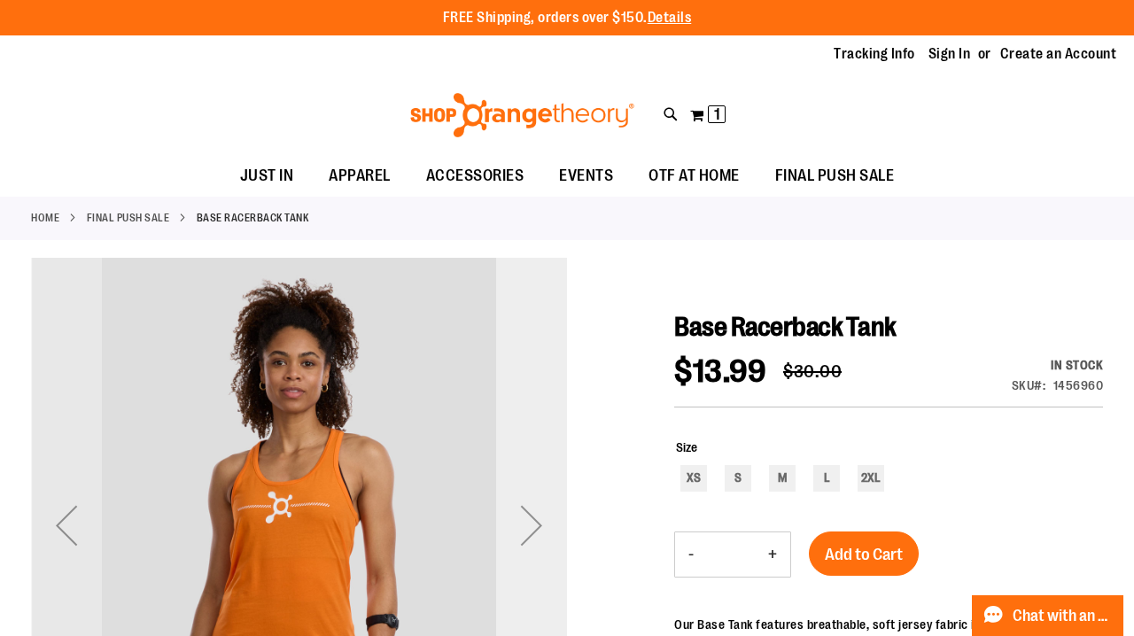
click at [538, 515] on div "Next" at bounding box center [531, 525] width 71 height 71
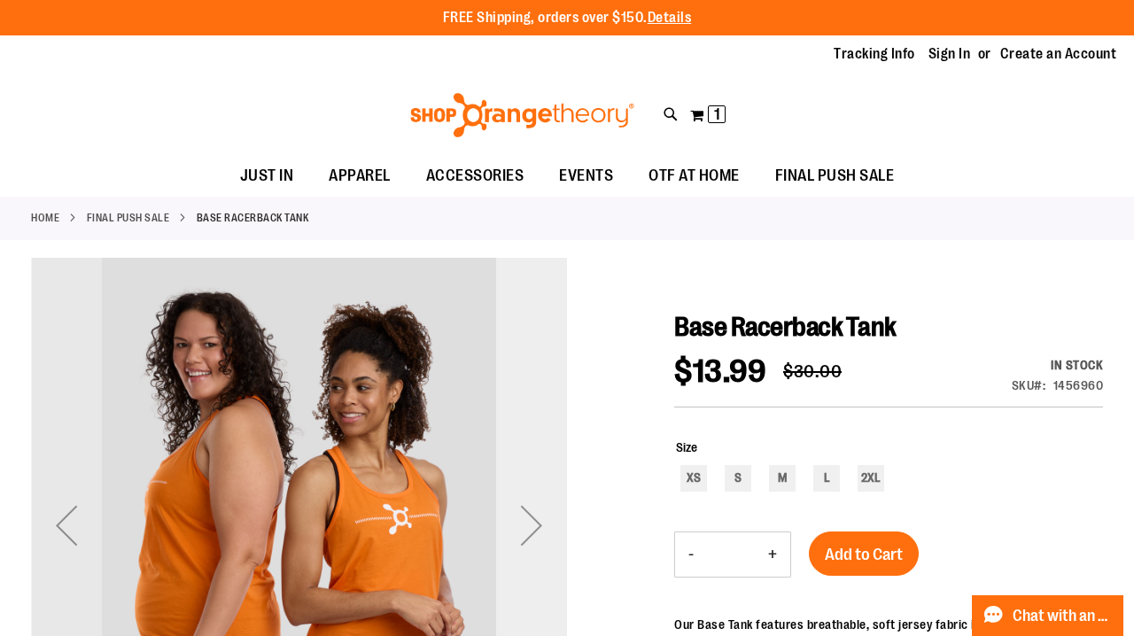
click at [538, 515] on div "Next" at bounding box center [531, 525] width 71 height 71
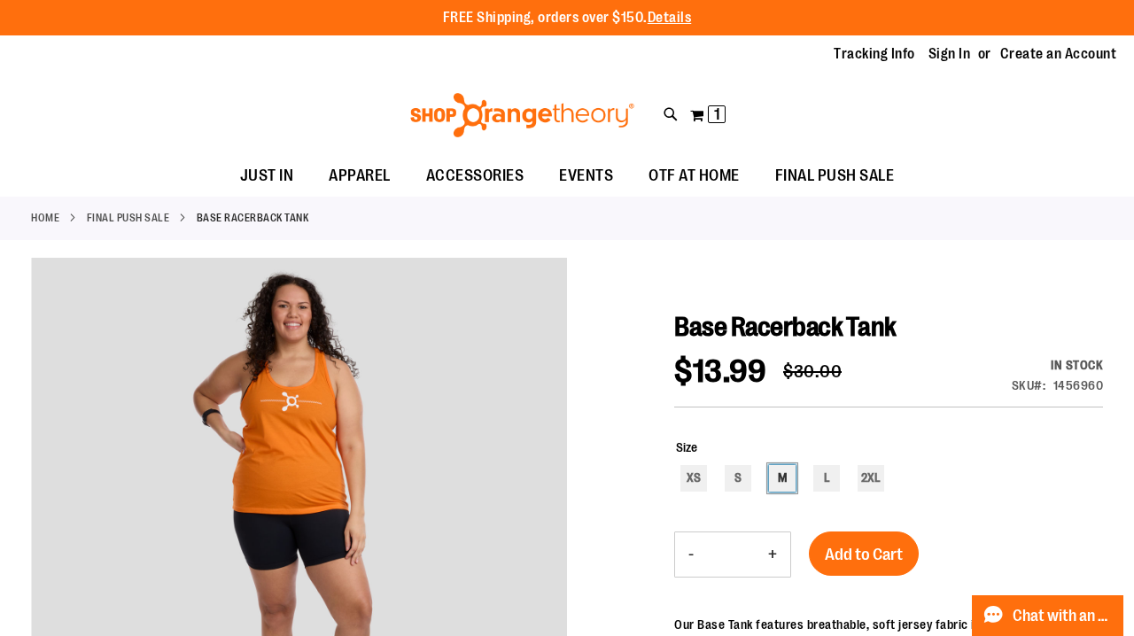
click at [788, 478] on div "M" at bounding box center [782, 478] width 27 height 27
type input "***"
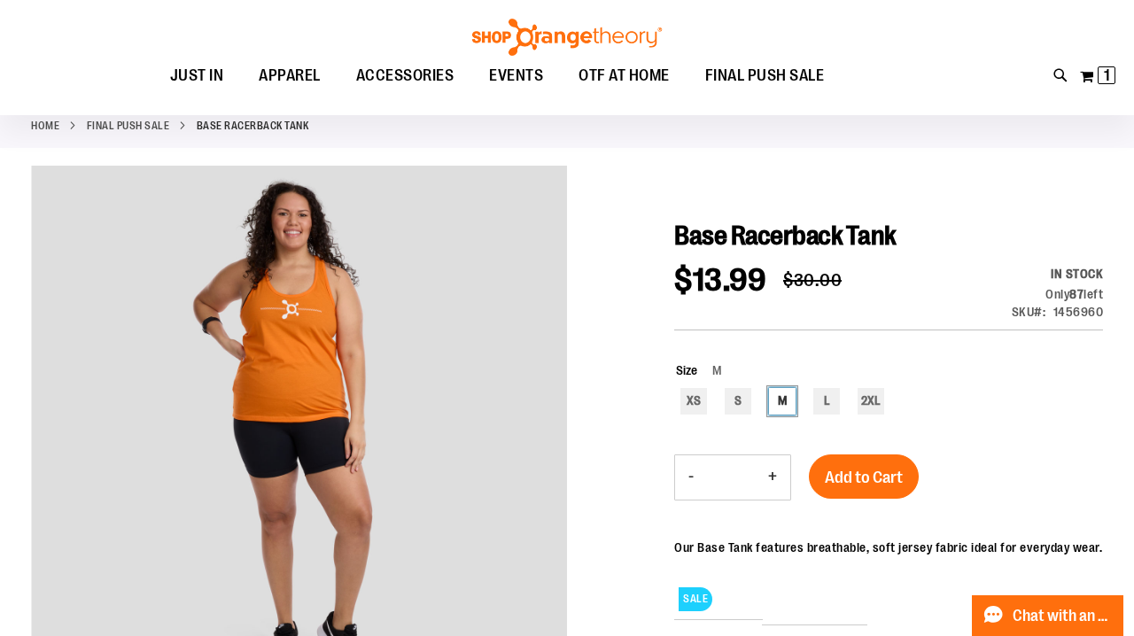
scroll to position [107, 0]
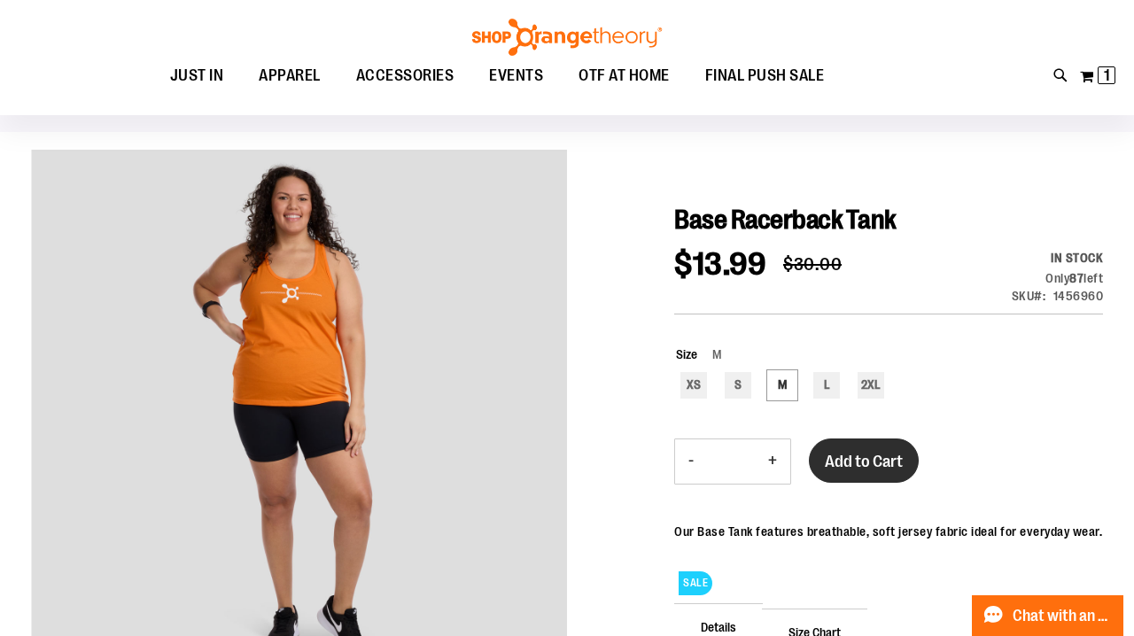
click at [900, 454] on span "Add to Cart" at bounding box center [864, 461] width 78 height 19
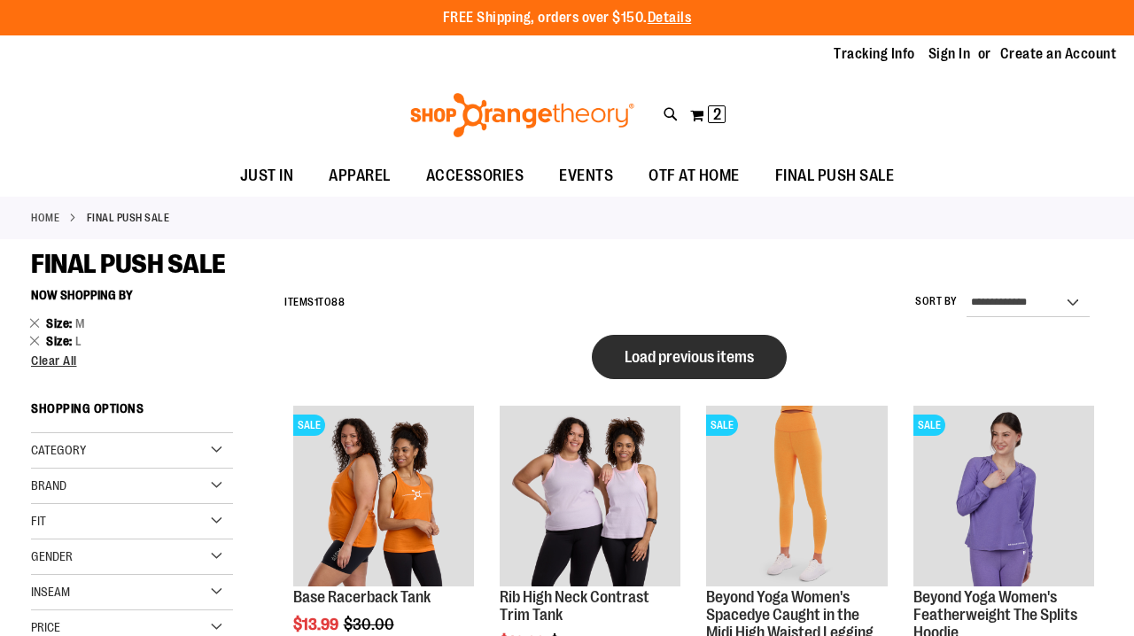
click at [698, 354] on span "Load previous items" at bounding box center [689, 357] width 129 height 18
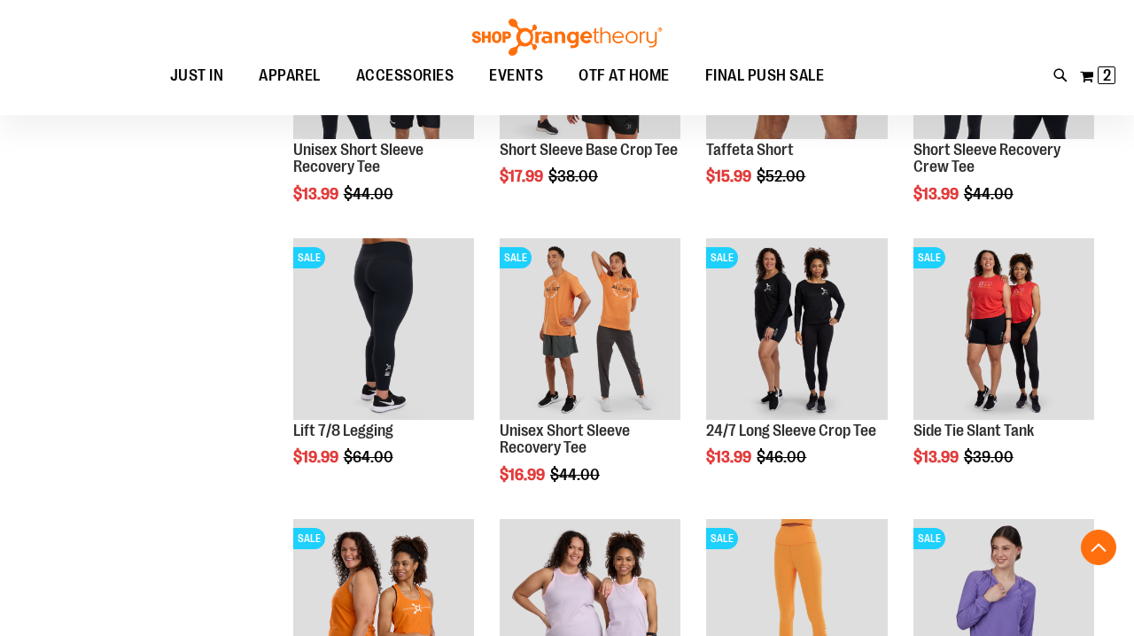
scroll to position [548, 0]
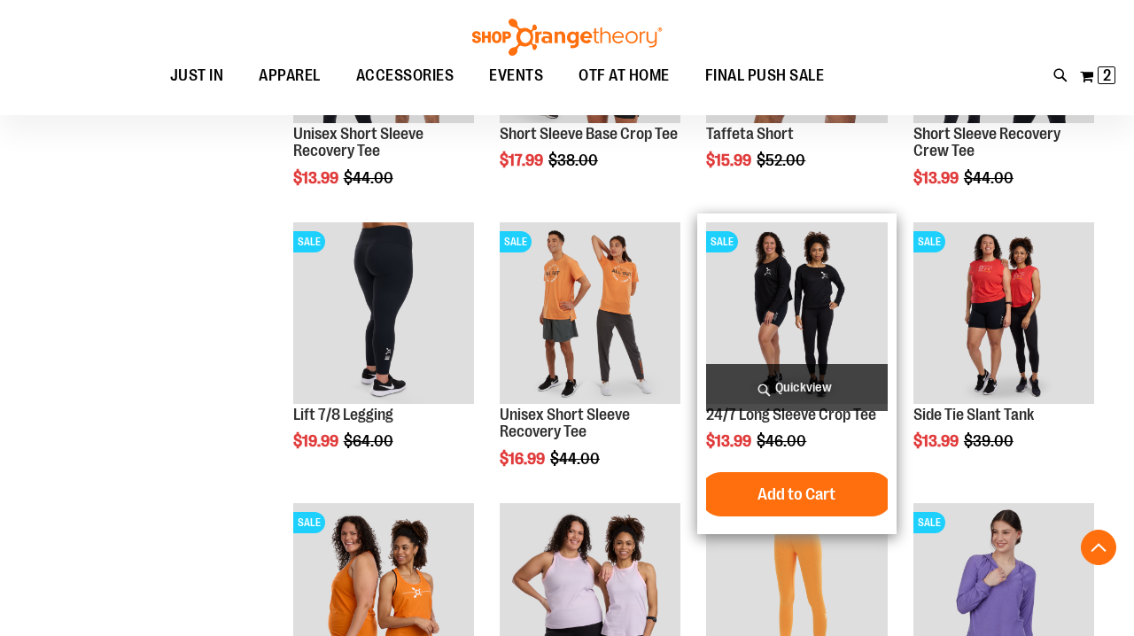
click at [799, 271] on img "product" at bounding box center [796, 312] width 181 height 181
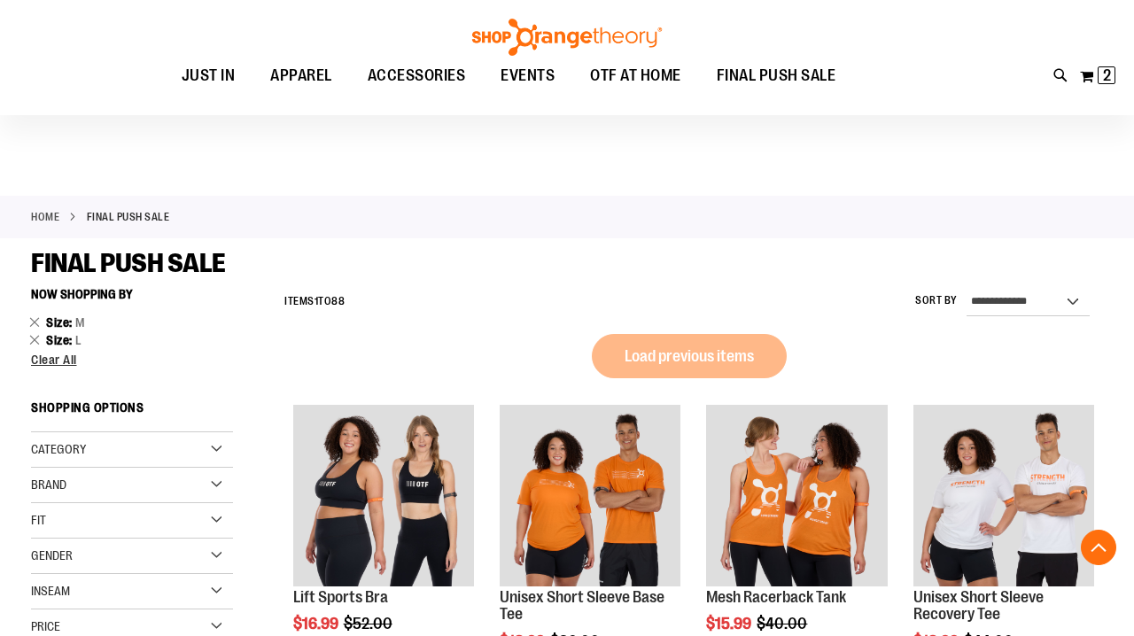
scroll to position [548, 0]
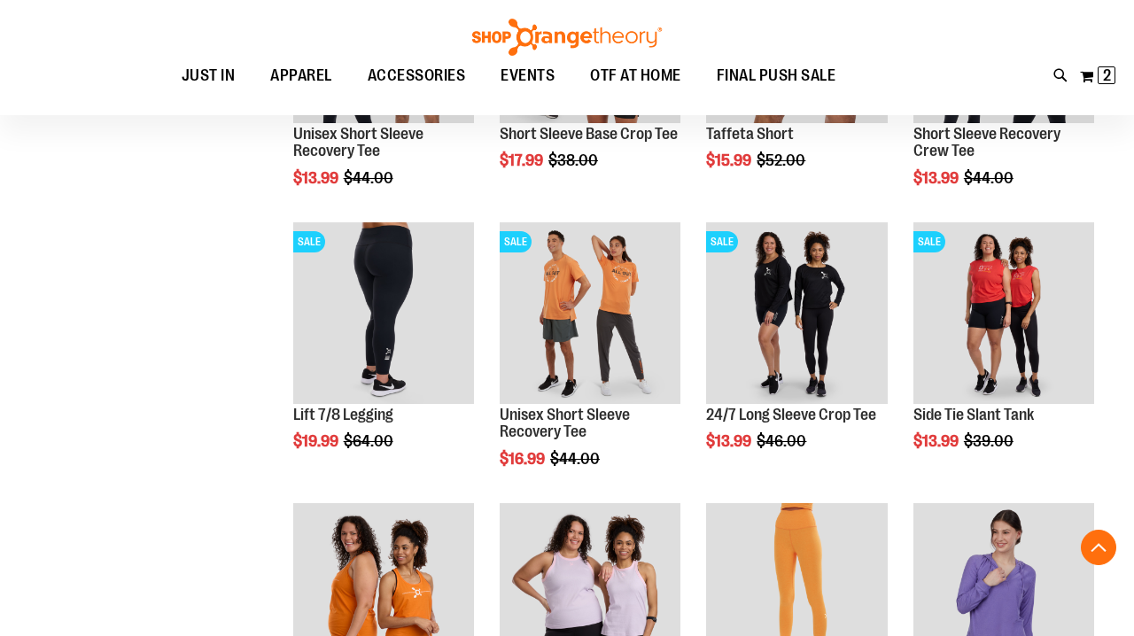
click at [168, 424] on div "**********" at bounding box center [567, 208] width 1072 height 1347
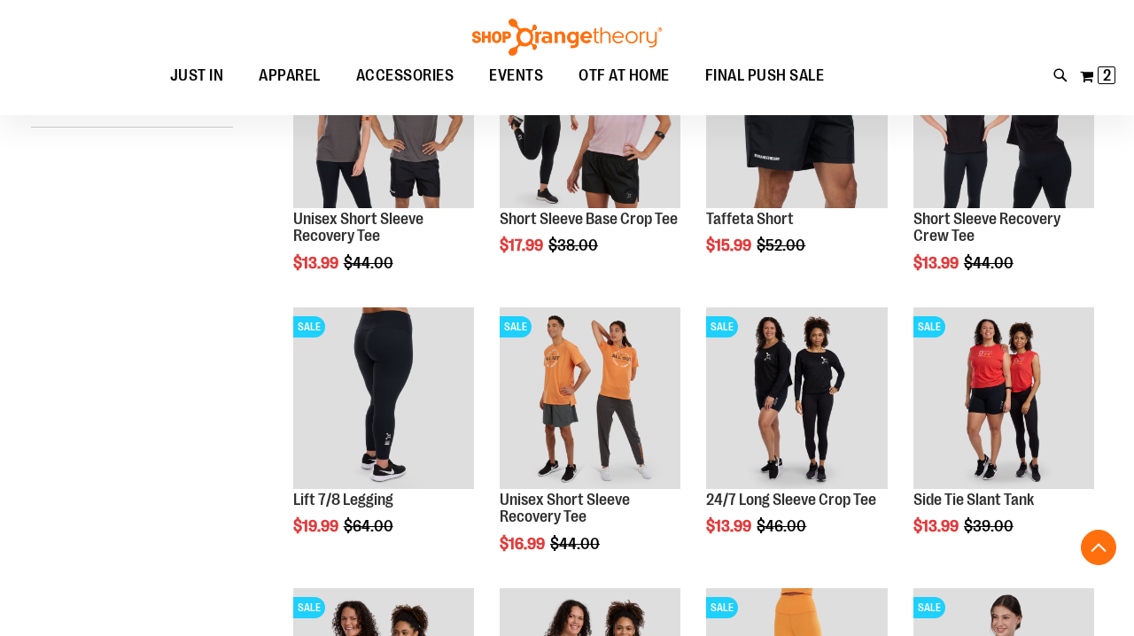
scroll to position [462, 0]
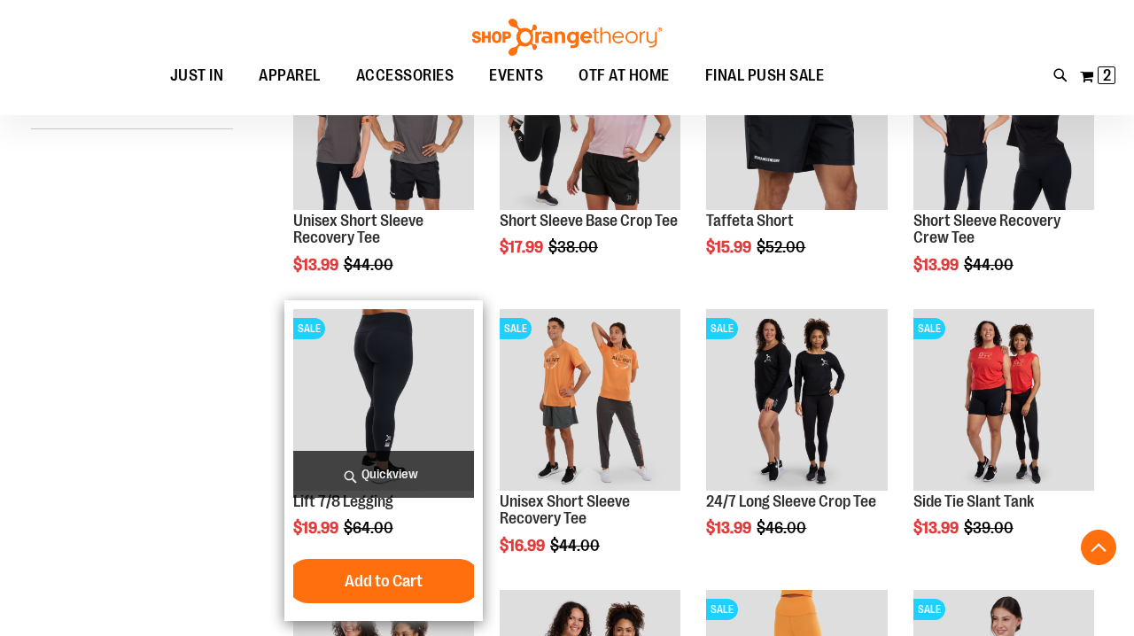
click at [365, 350] on img "product" at bounding box center [383, 399] width 181 height 181
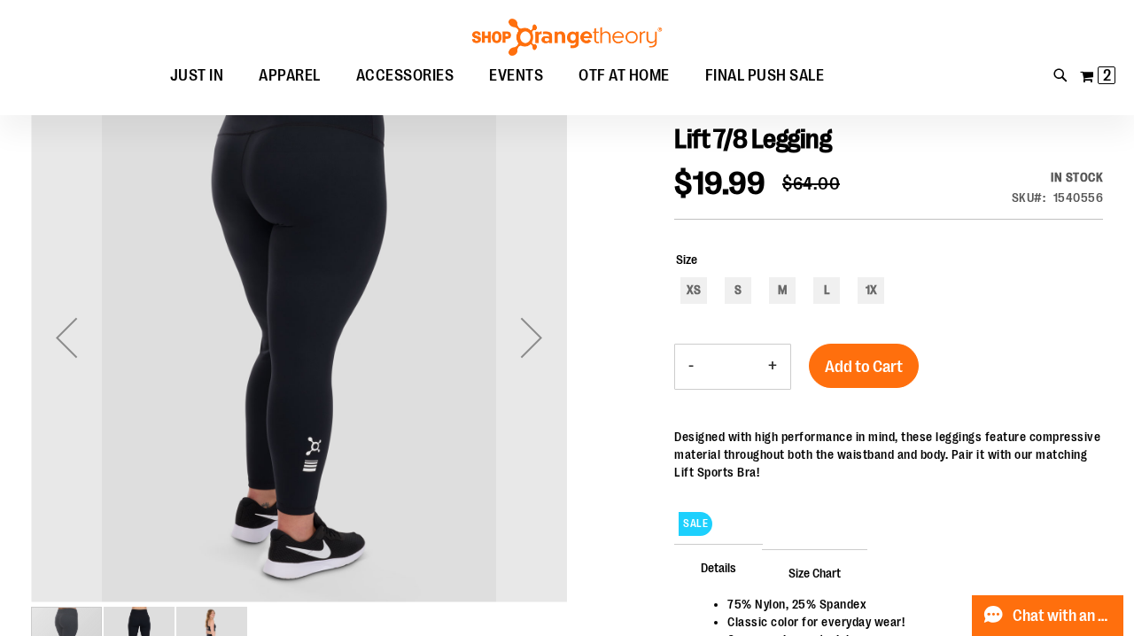
scroll to position [346, 0]
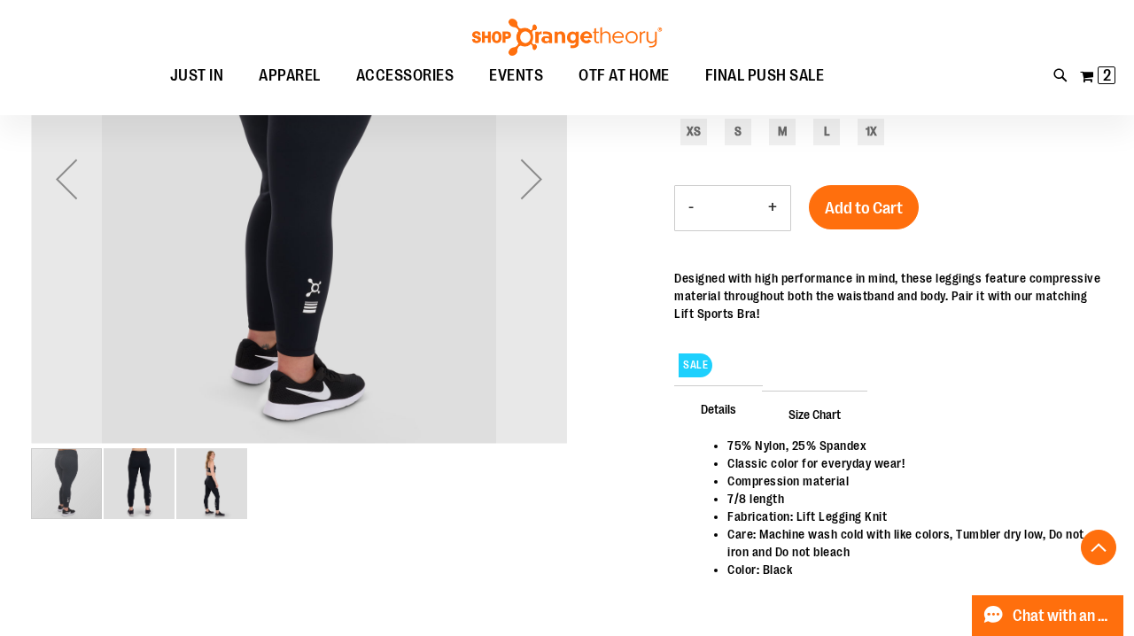
click at [231, 462] on img "image 3 of 3" at bounding box center [211, 483] width 71 height 71
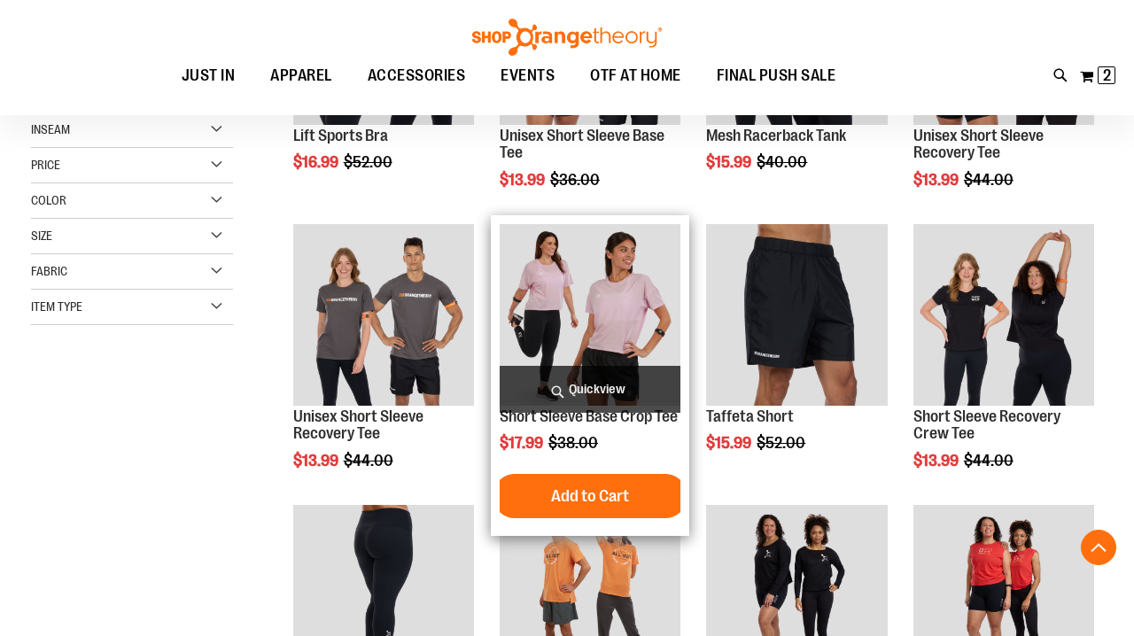
scroll to position [462, 0]
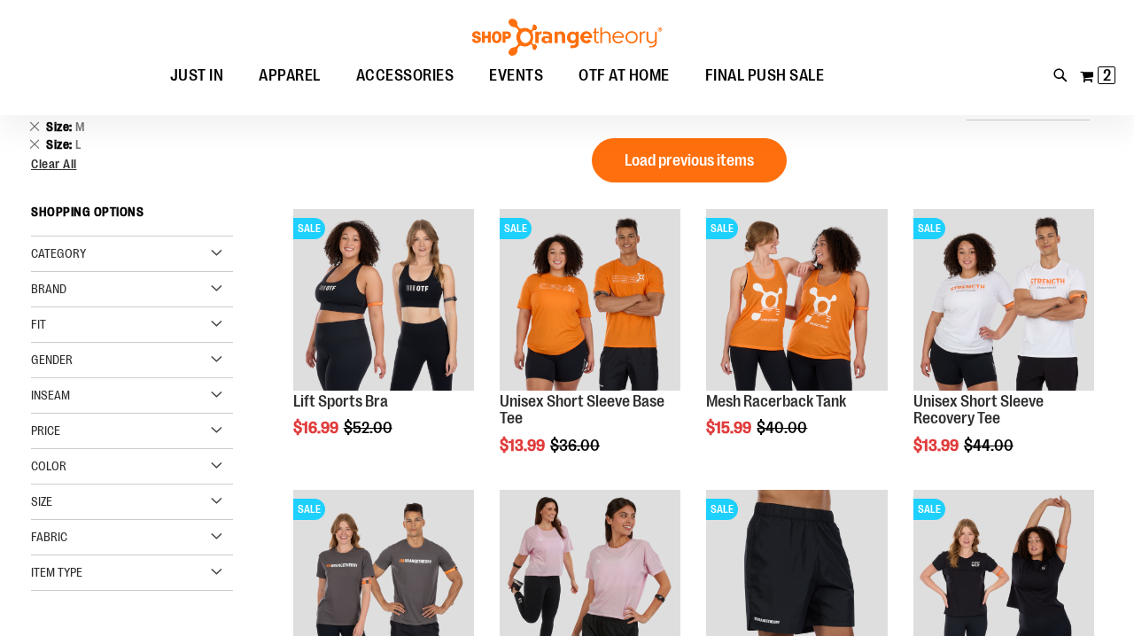
scroll to position [-2, 0]
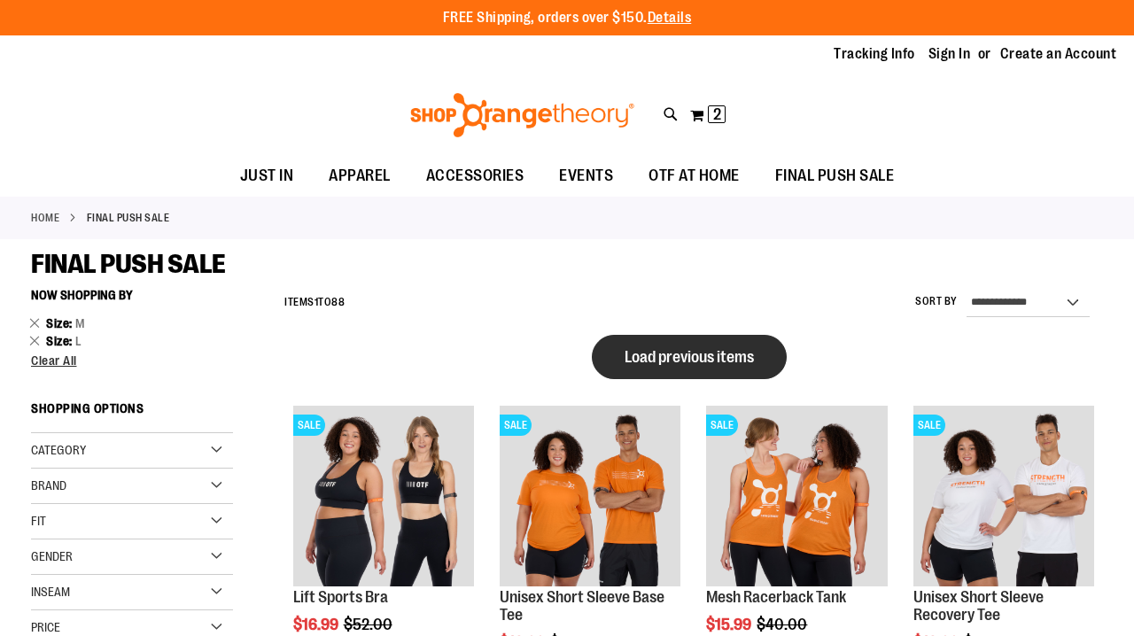
click at [734, 369] on button "Load previous items" at bounding box center [689, 357] width 195 height 44
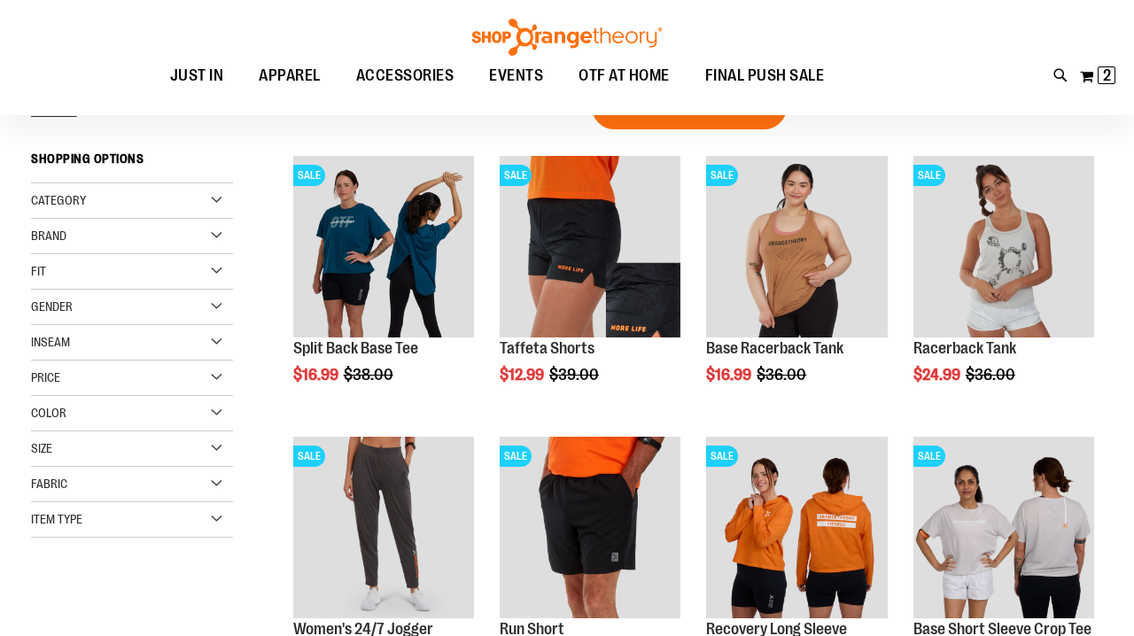
scroll to position [64, 0]
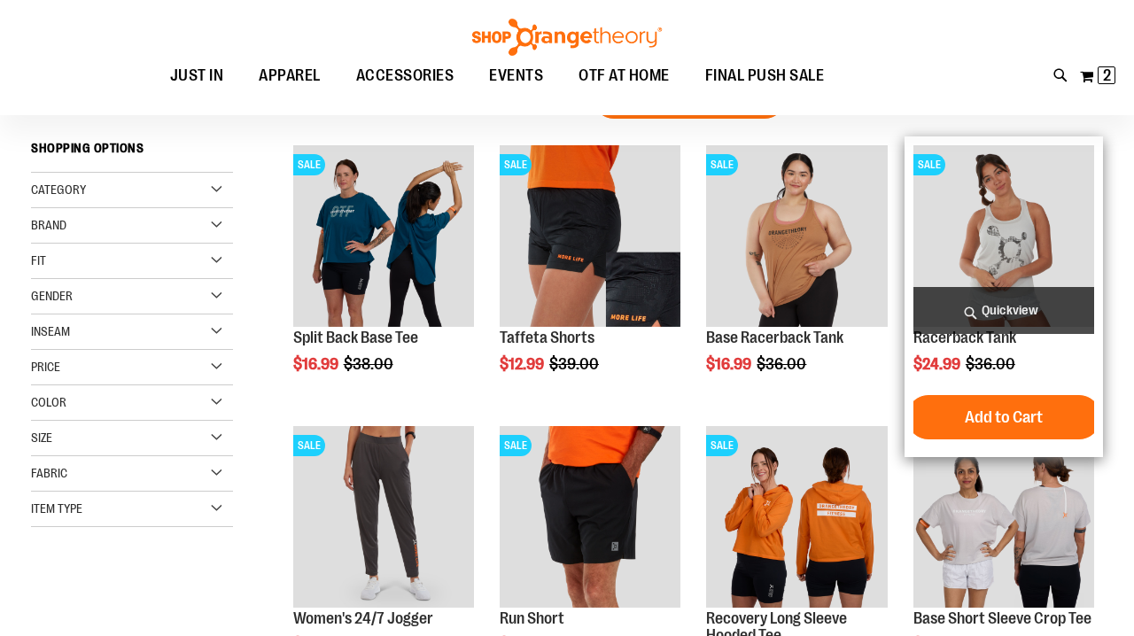
click at [1002, 240] on img "product" at bounding box center [1003, 235] width 181 height 181
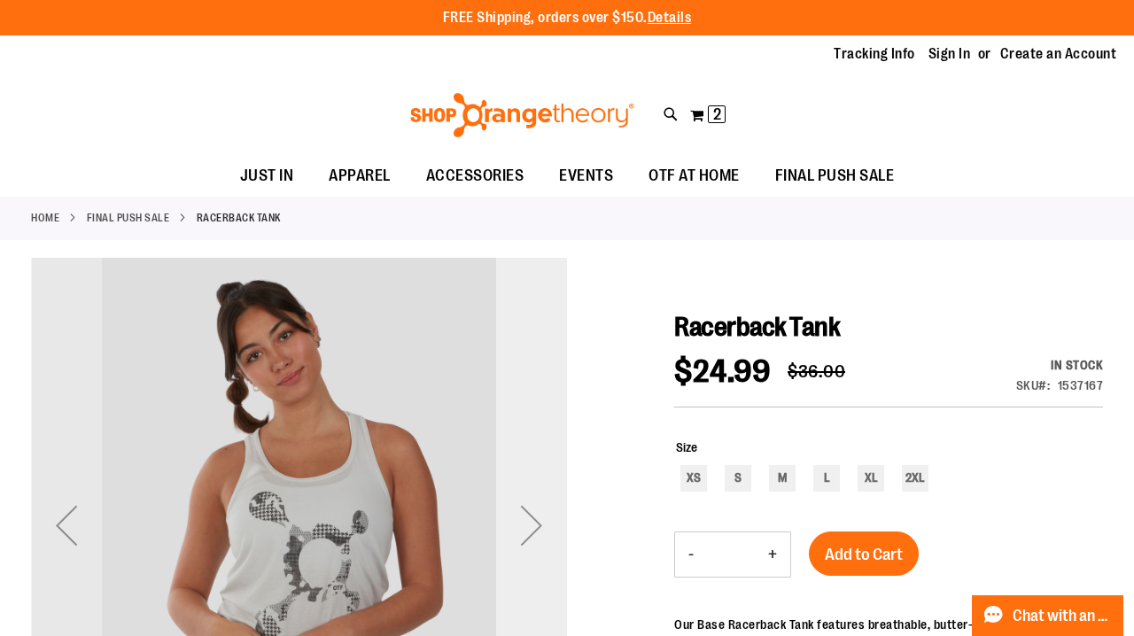
click at [536, 534] on div "Next" at bounding box center [531, 525] width 71 height 71
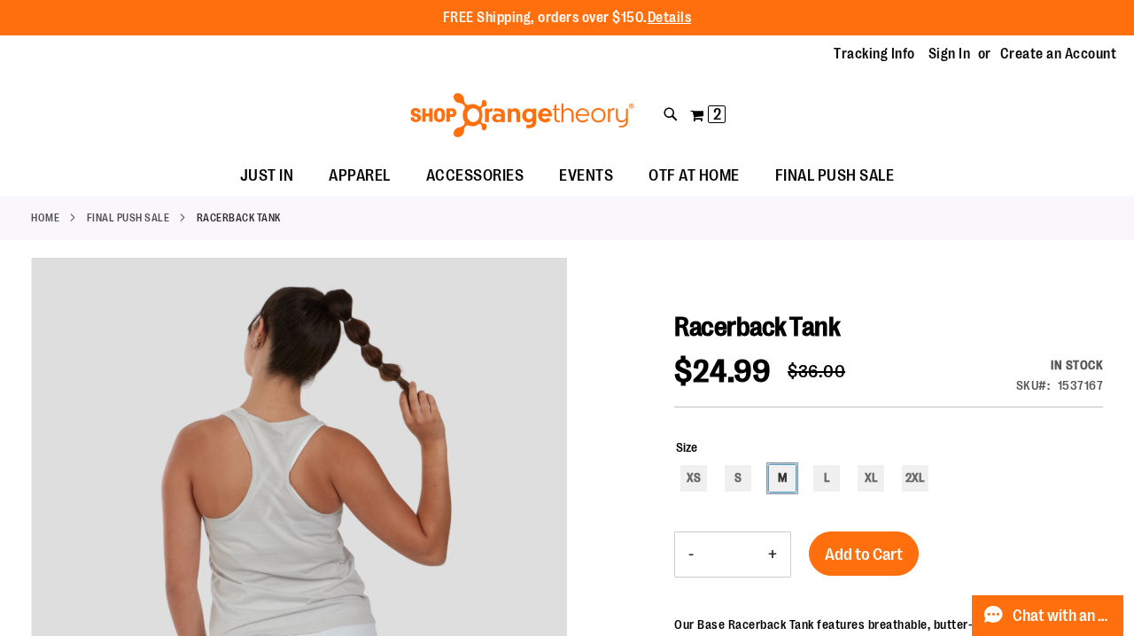
click at [779, 478] on div "M" at bounding box center [782, 478] width 27 height 27
type input "***"
click at [861, 551] on span "Add to Cart" at bounding box center [864, 554] width 78 height 19
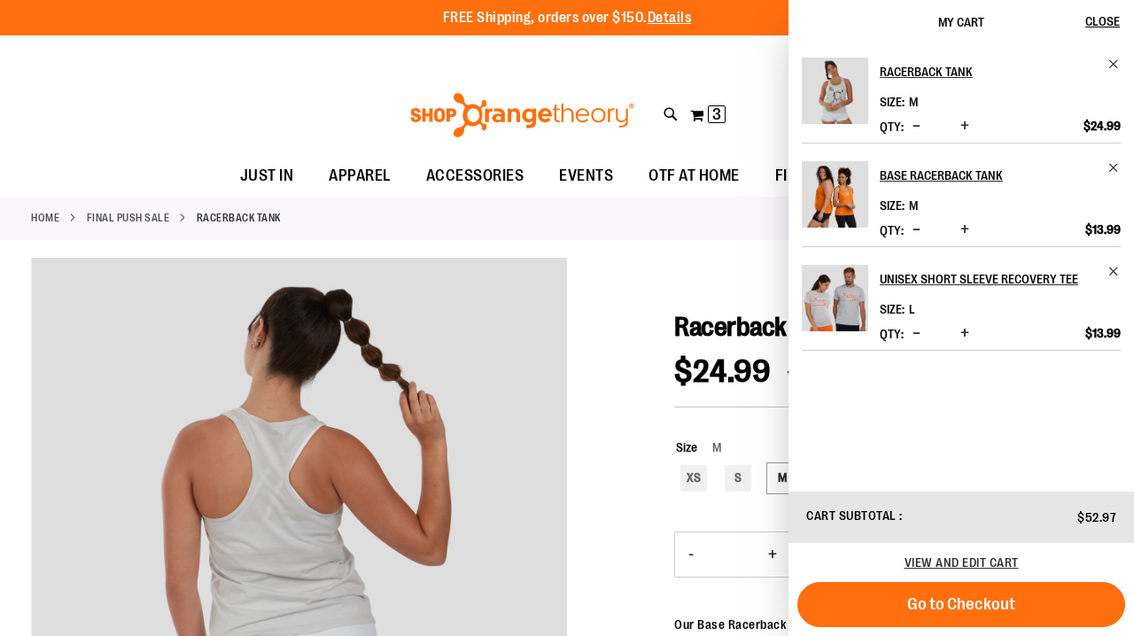
click at [347, 136] on div "Toggle Nav Search Popular Suggestions Advanced Search" at bounding box center [567, 115] width 1134 height 82
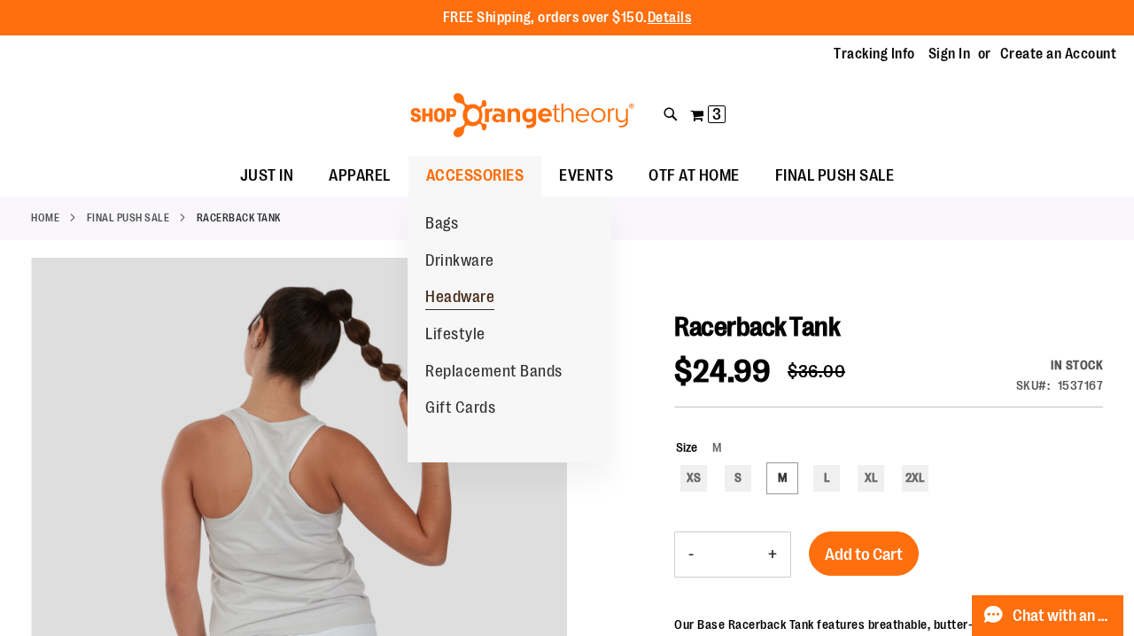
click at [447, 293] on span "Headware" at bounding box center [459, 299] width 69 height 22
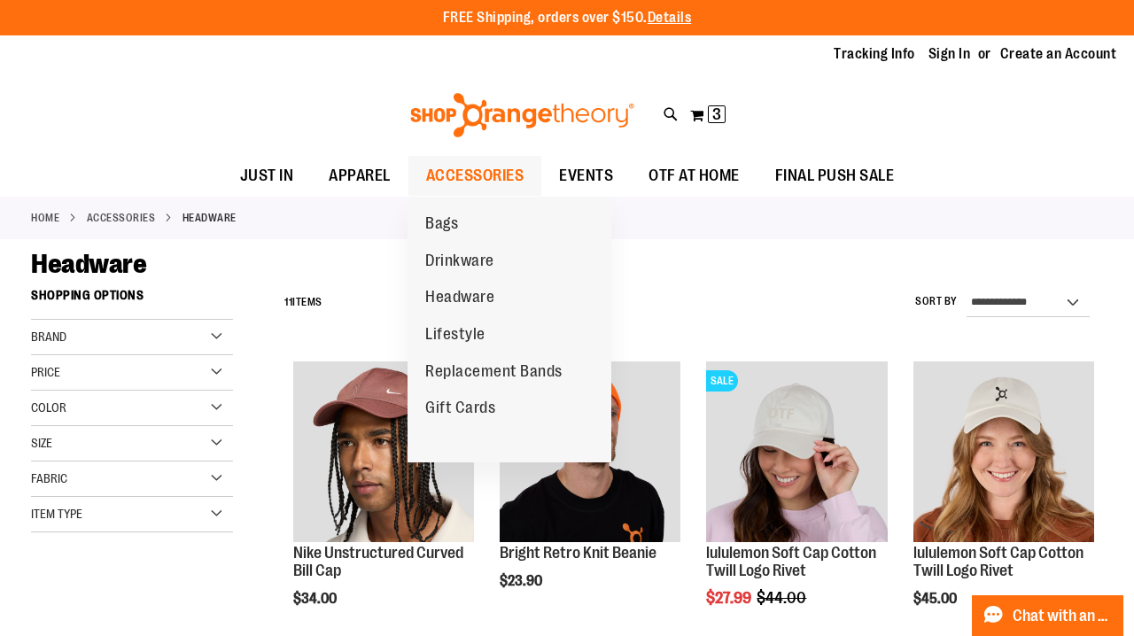
click at [462, 172] on span "ACCESSORIES" at bounding box center [475, 176] width 98 height 40
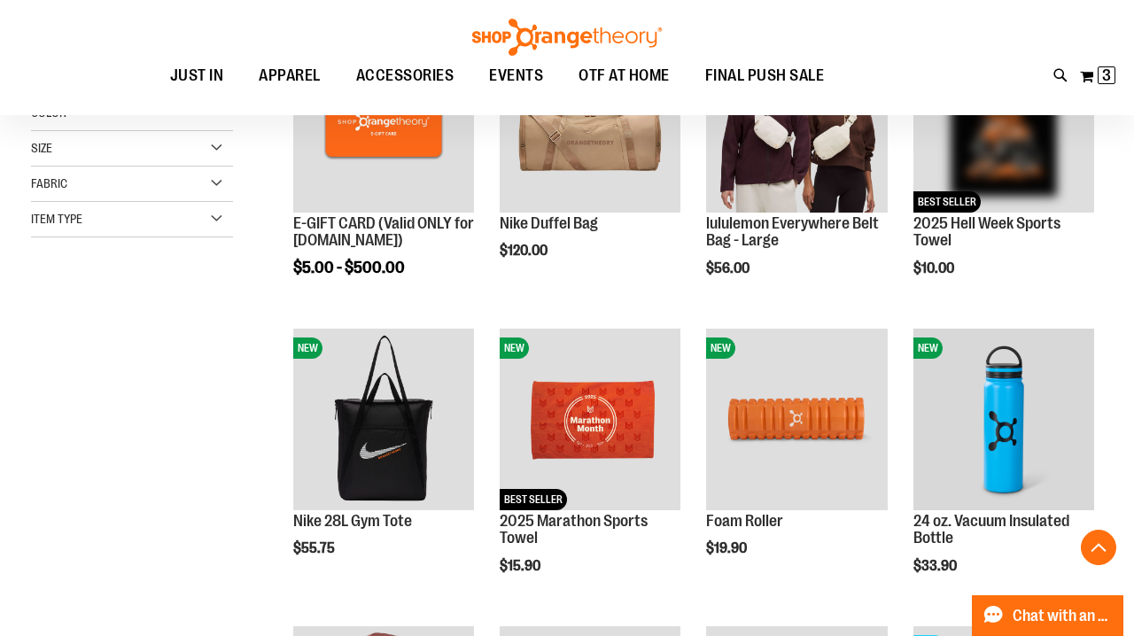
scroll to position [389, 0]
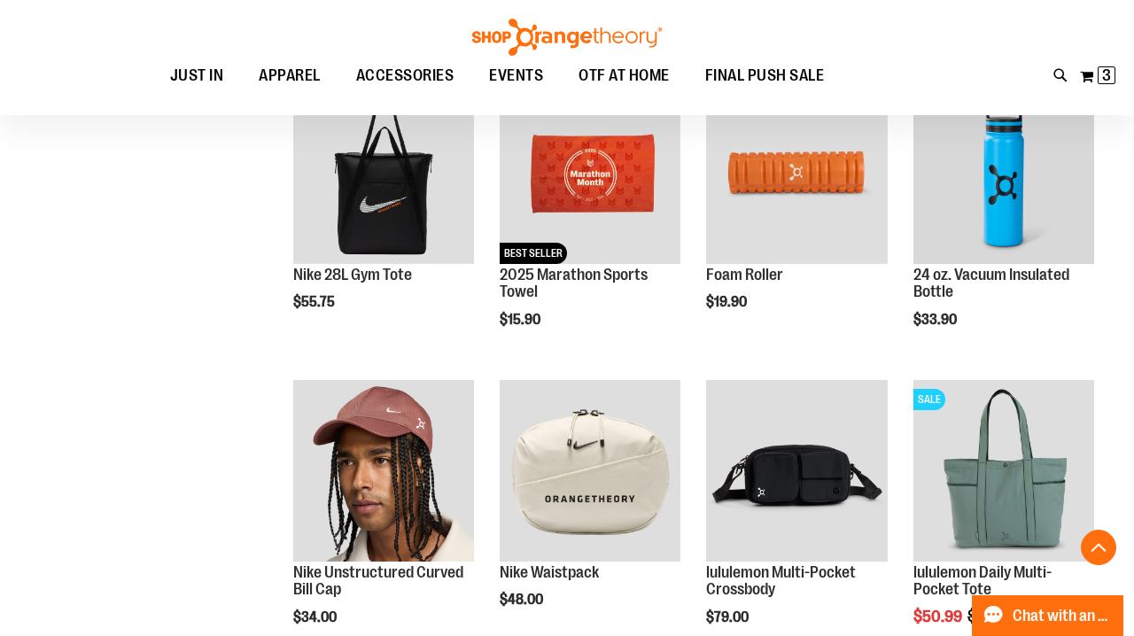
scroll to position [726, 0]
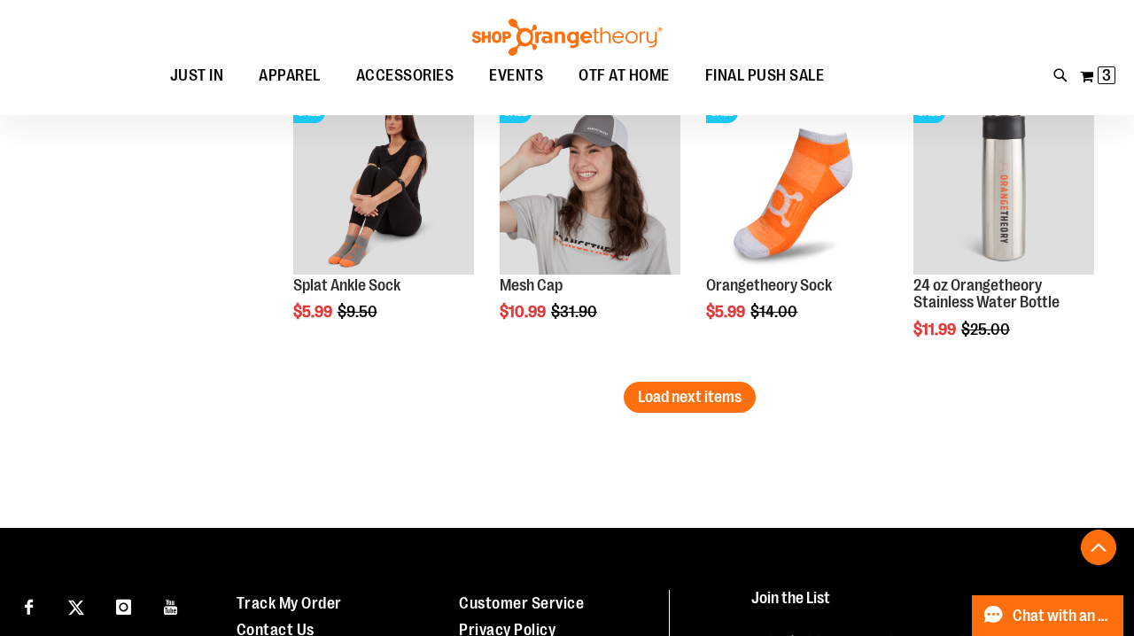
scroll to position [2651, 0]
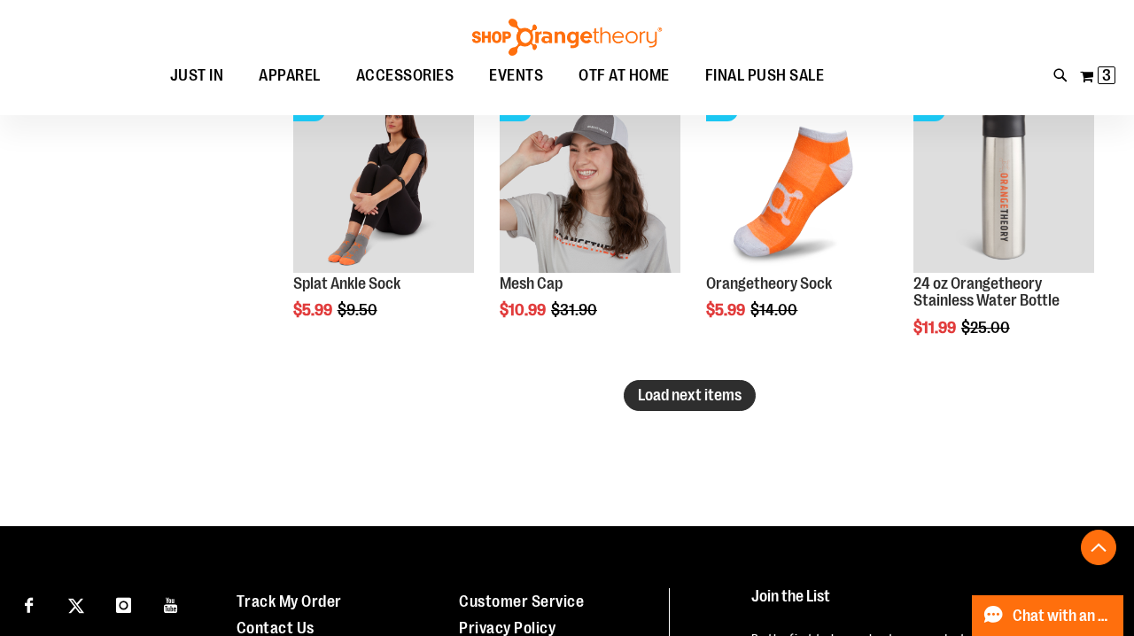
click at [714, 405] on button "Load next items" at bounding box center [690, 395] width 132 height 31
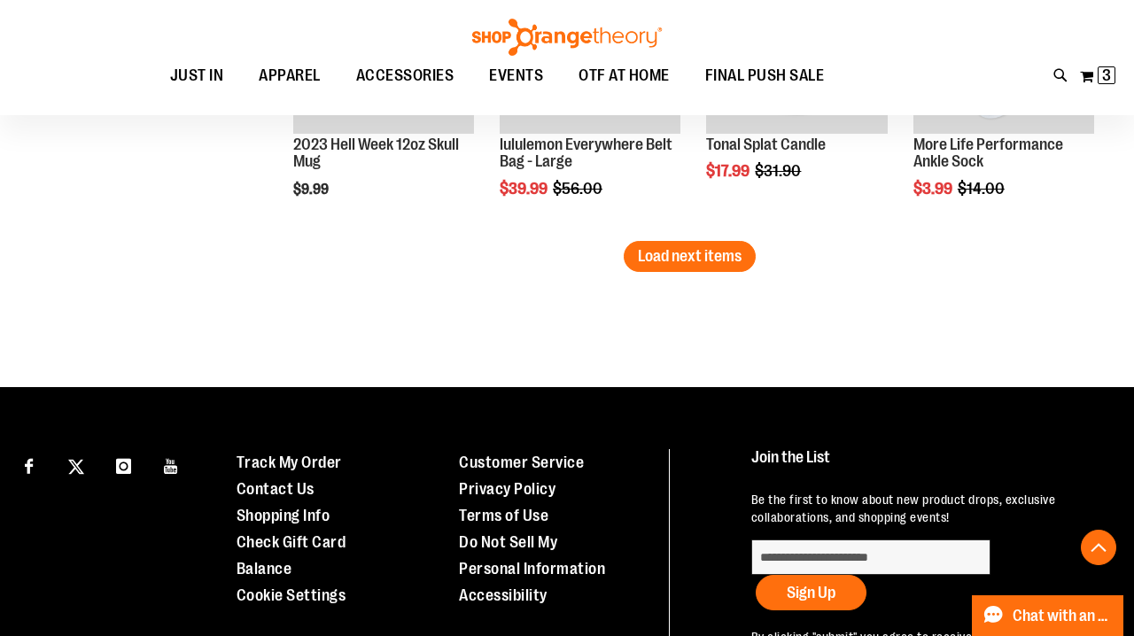
scroll to position [3685, 0]
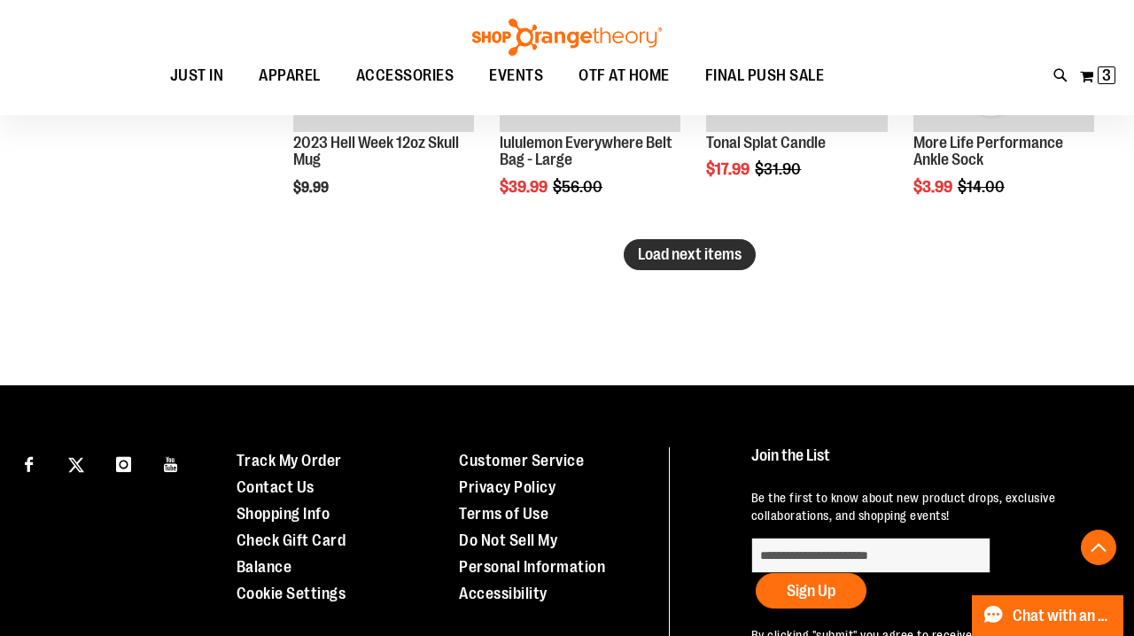
click at [657, 260] on span "Load next items" at bounding box center [690, 254] width 104 height 18
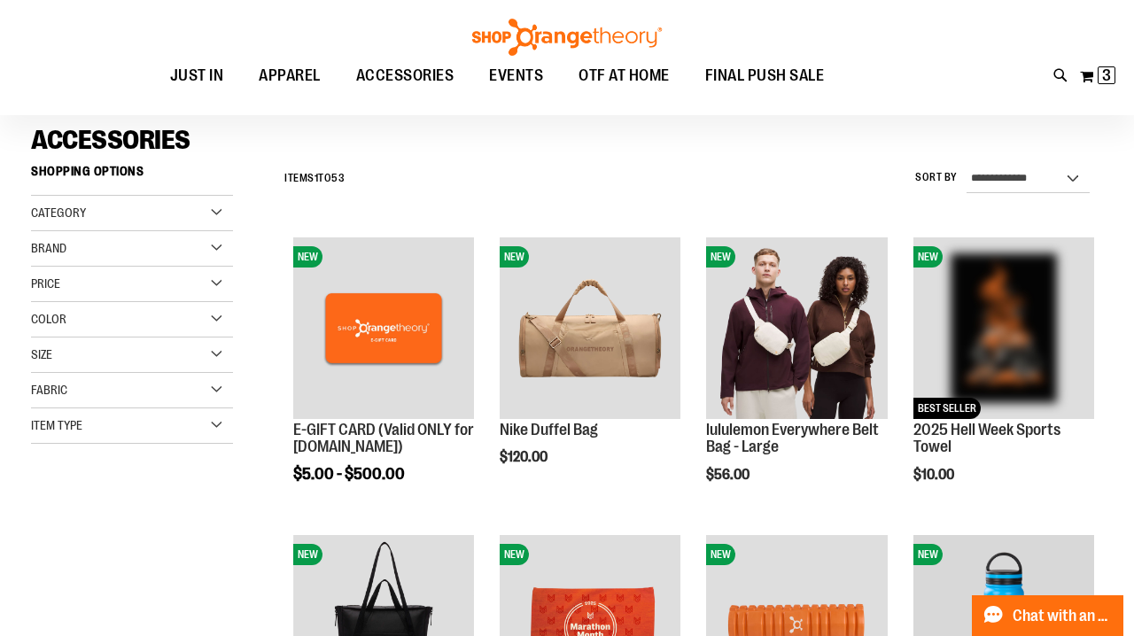
scroll to position [136, 0]
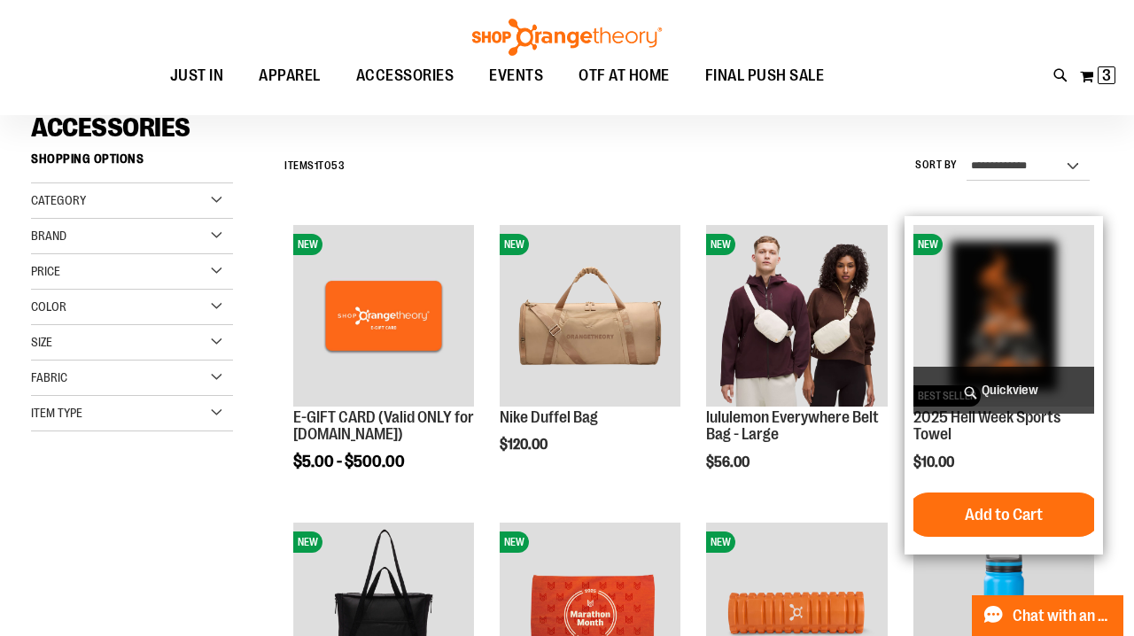
click at [967, 286] on img "product" at bounding box center [1003, 315] width 181 height 181
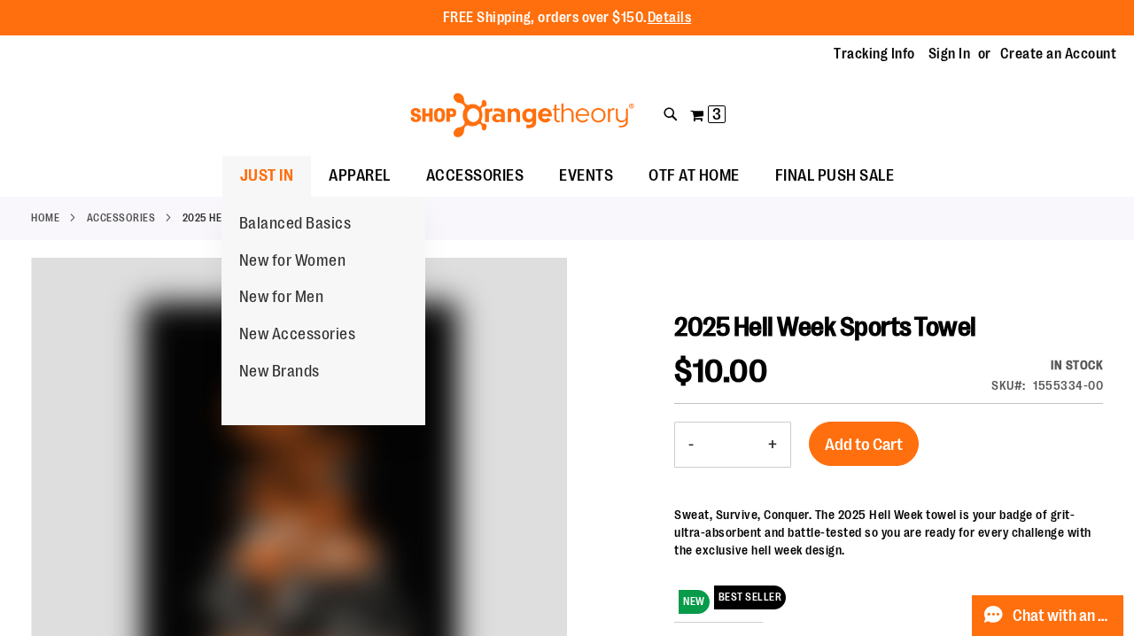
click at [266, 169] on span "JUST IN" at bounding box center [267, 176] width 54 height 40
